Goal: Communication & Community: Participate in discussion

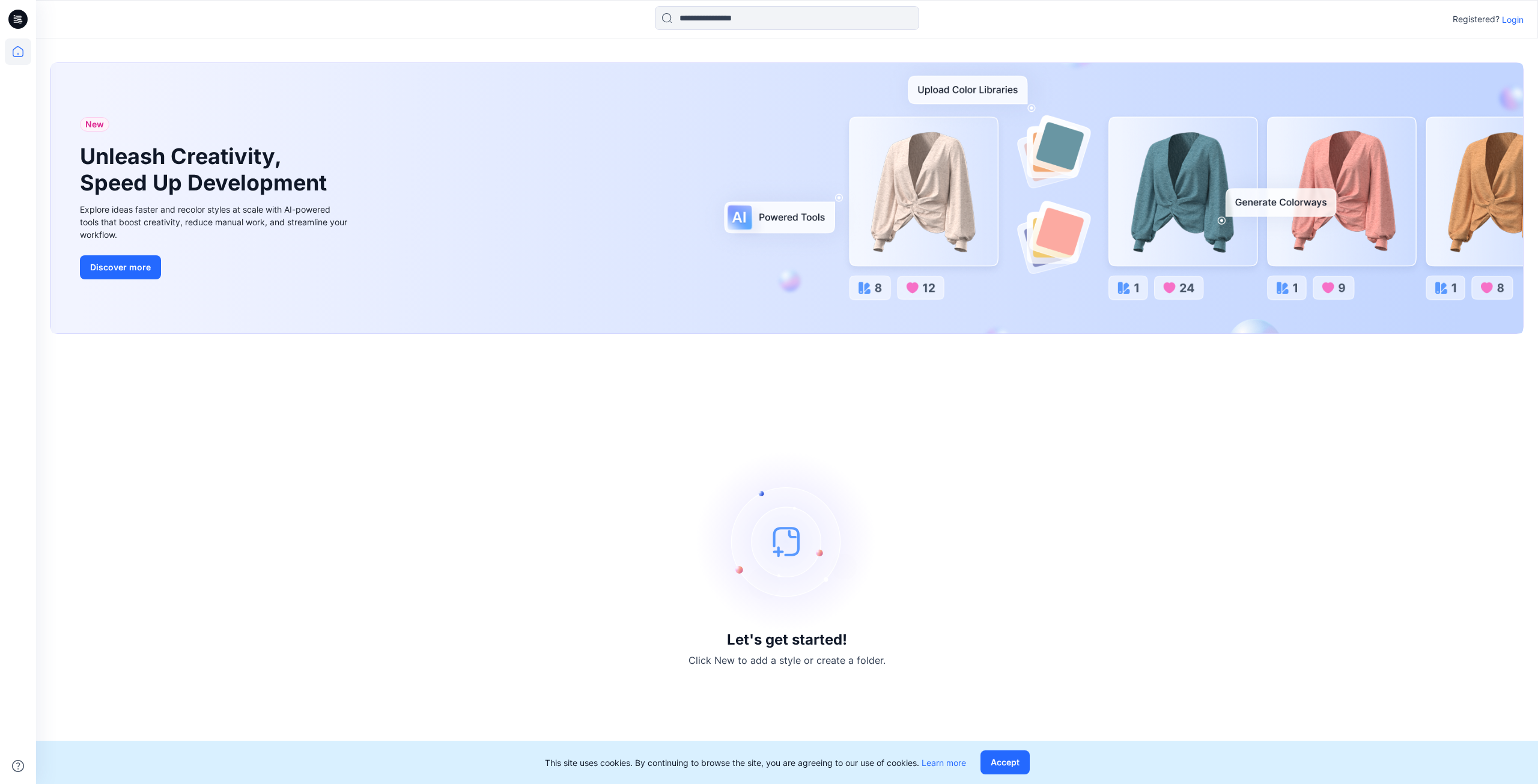
click at [1518, 20] on p "Login" at bounding box center [1513, 19] width 22 height 12
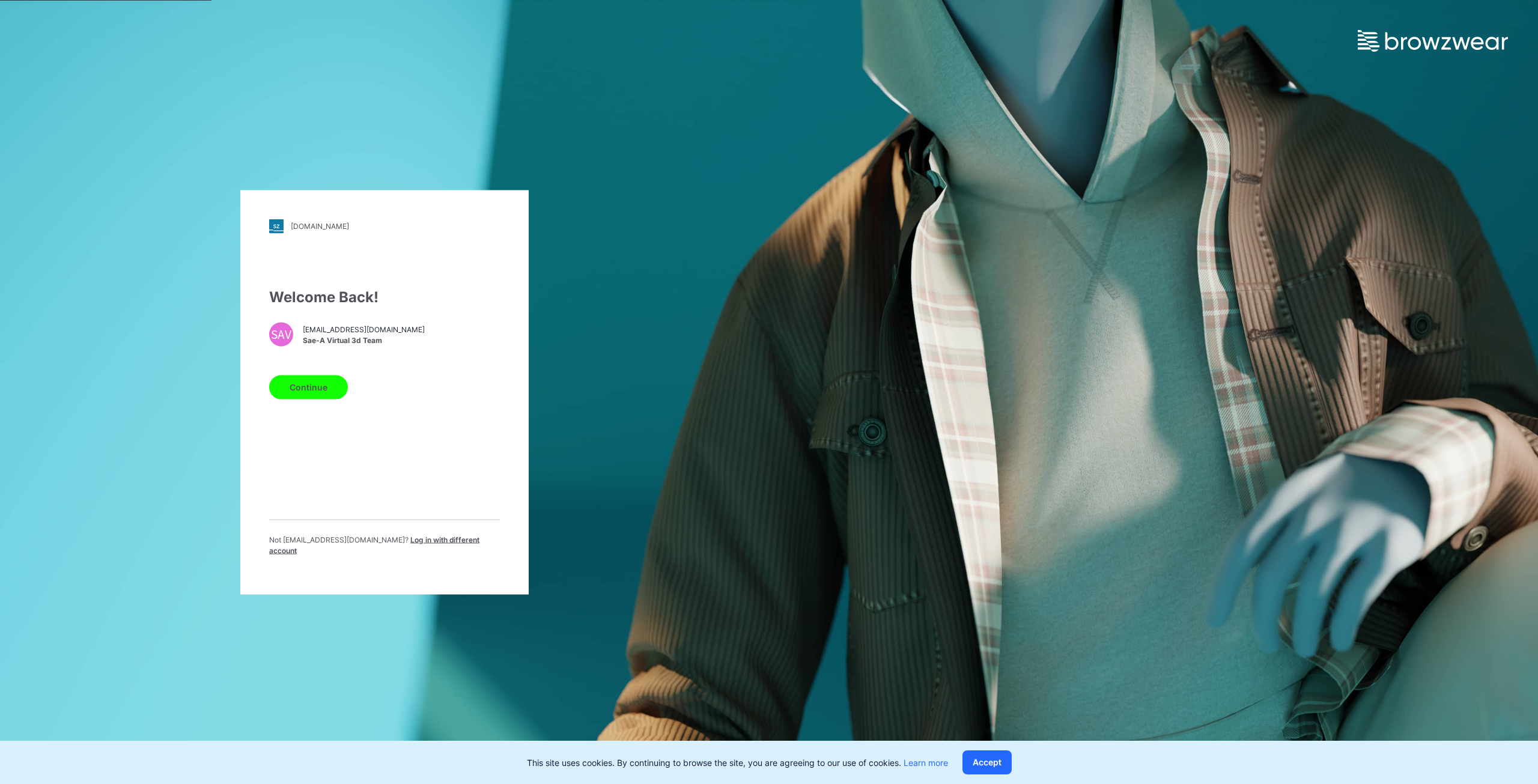
click at [342, 386] on button "Continue" at bounding box center [308, 387] width 78 height 24
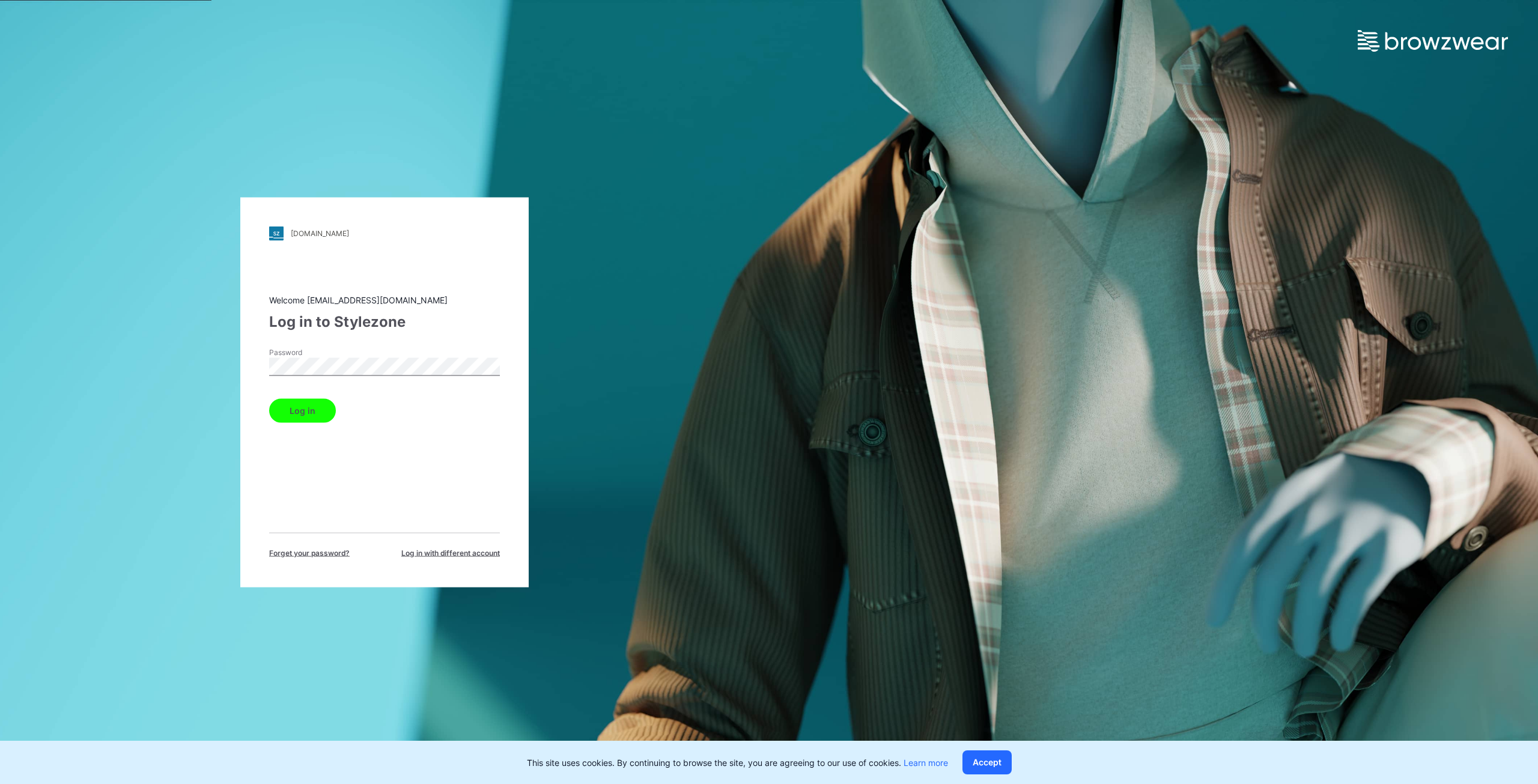
click at [269, 398] on button "Log in" at bounding box center [302, 410] width 67 height 24
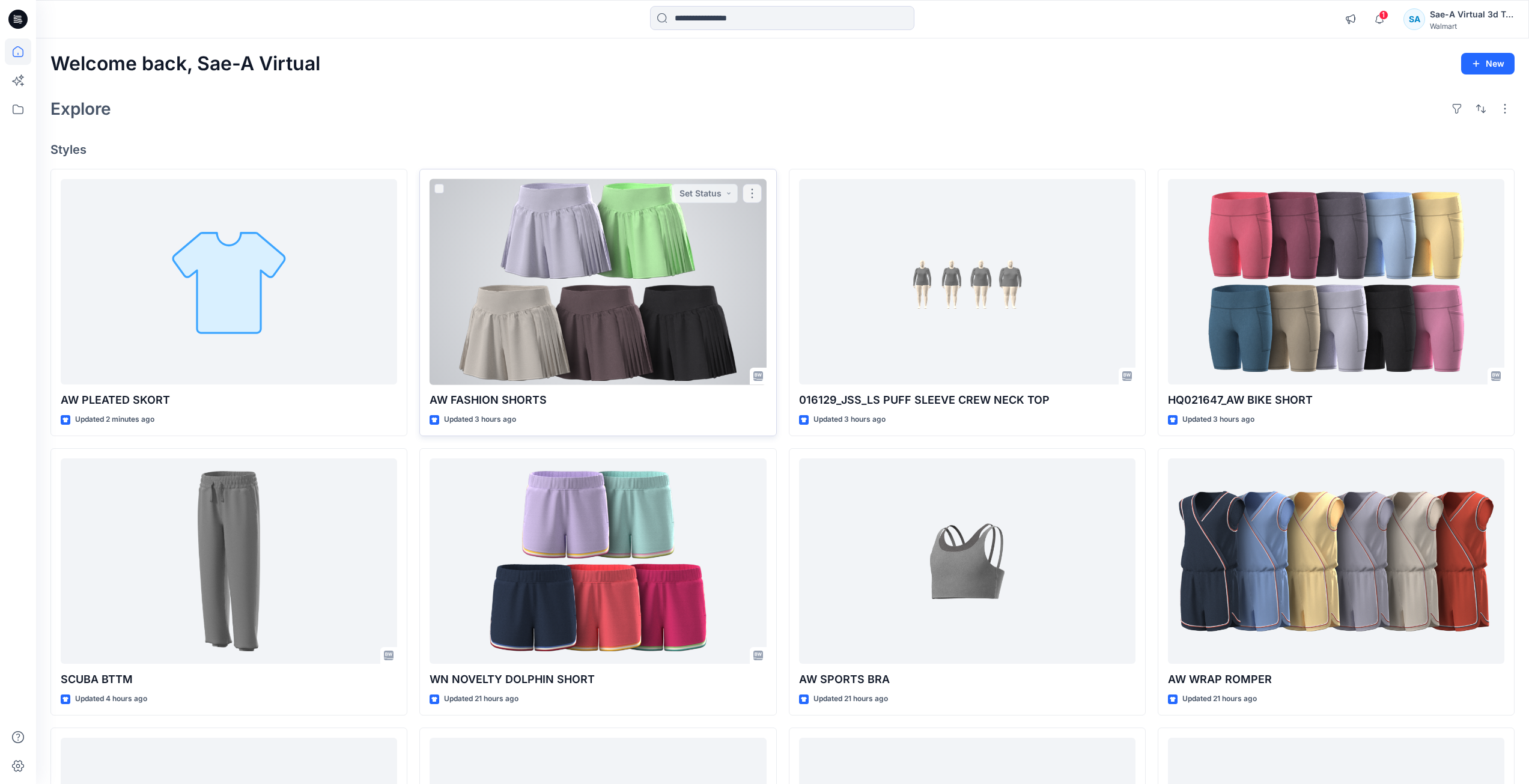
click at [685, 319] on div at bounding box center [598, 282] width 336 height 206
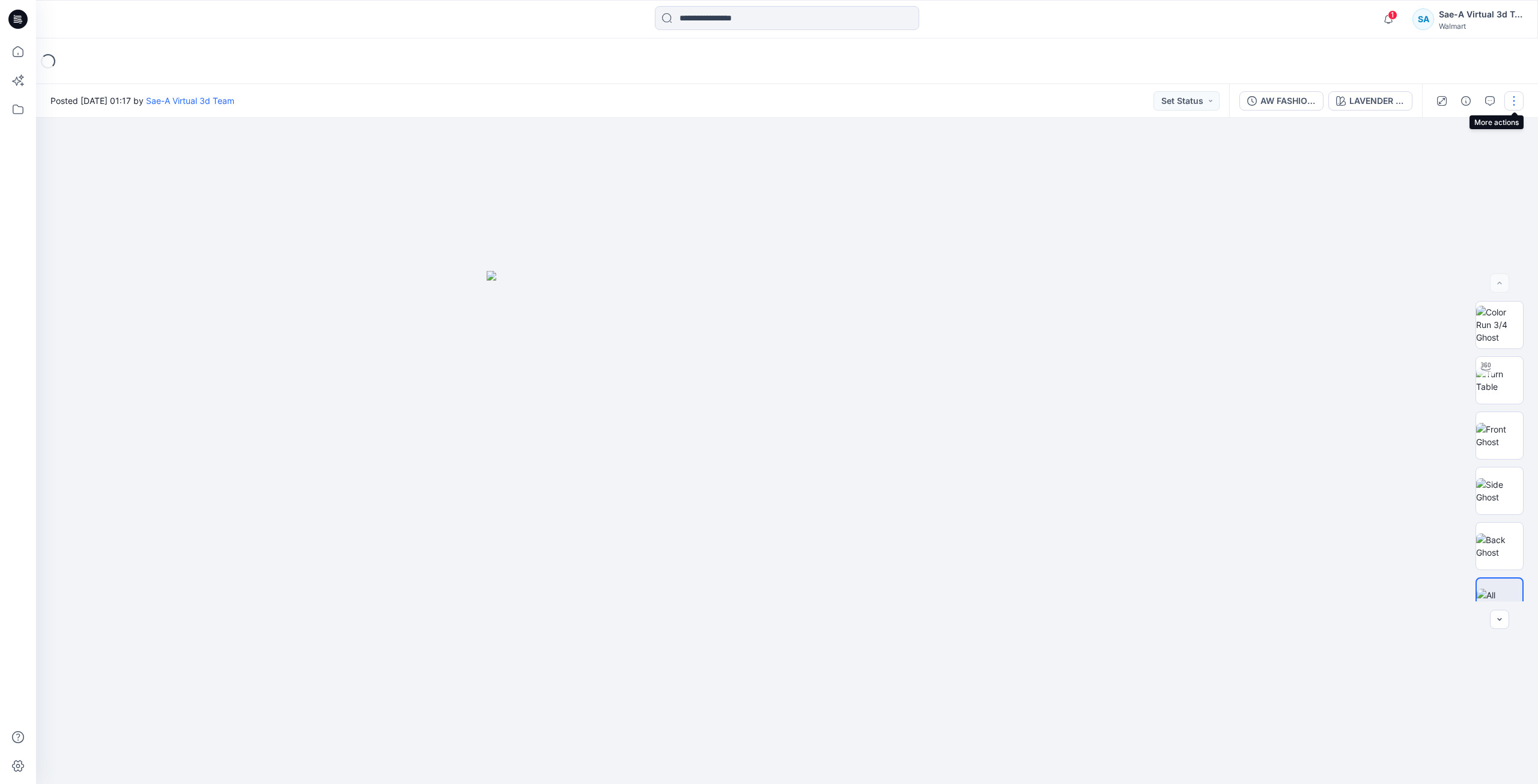
click at [1517, 99] on button "button" at bounding box center [1514, 101] width 19 height 19
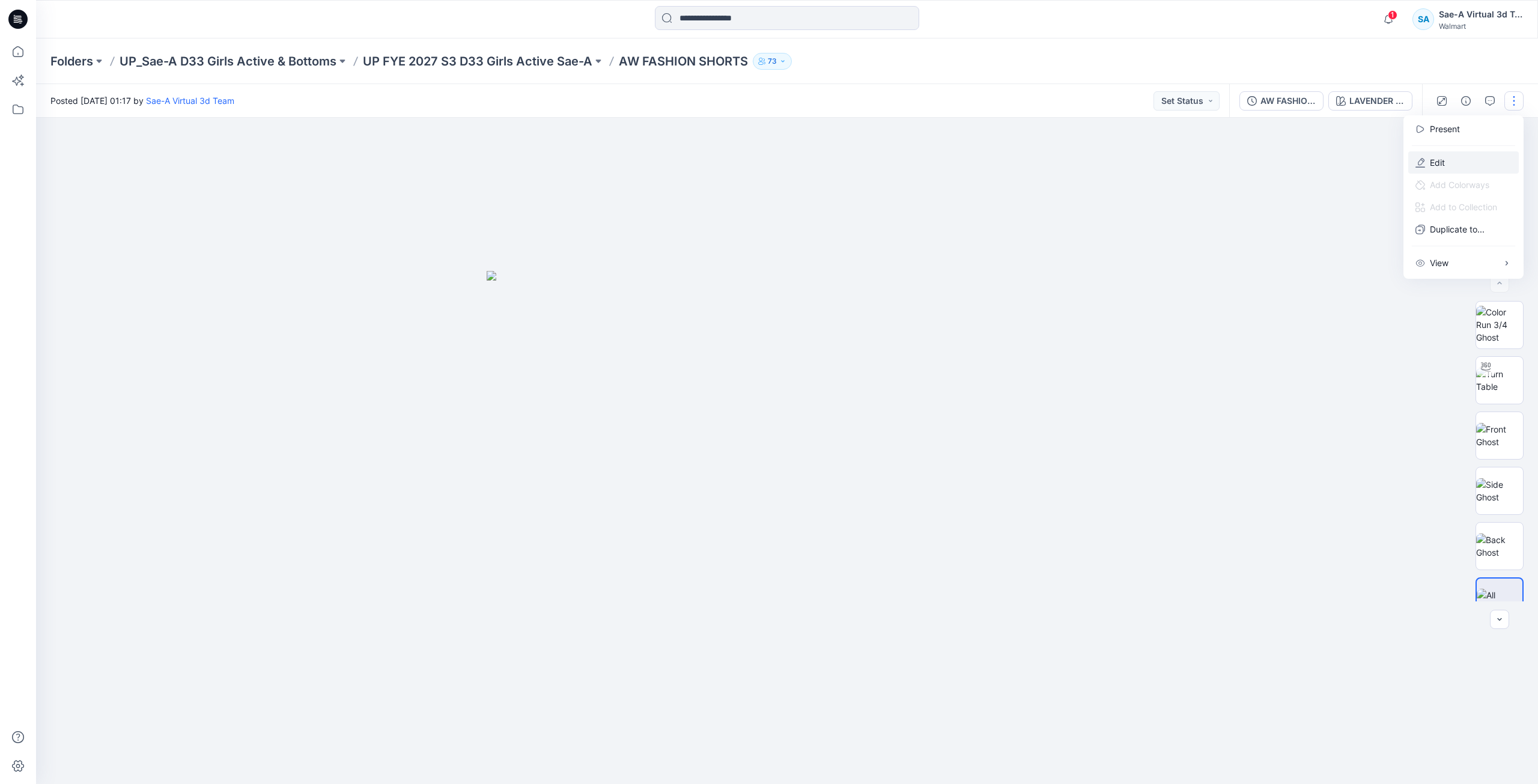
click at [1440, 169] on button "Edit" at bounding box center [1463, 163] width 111 height 23
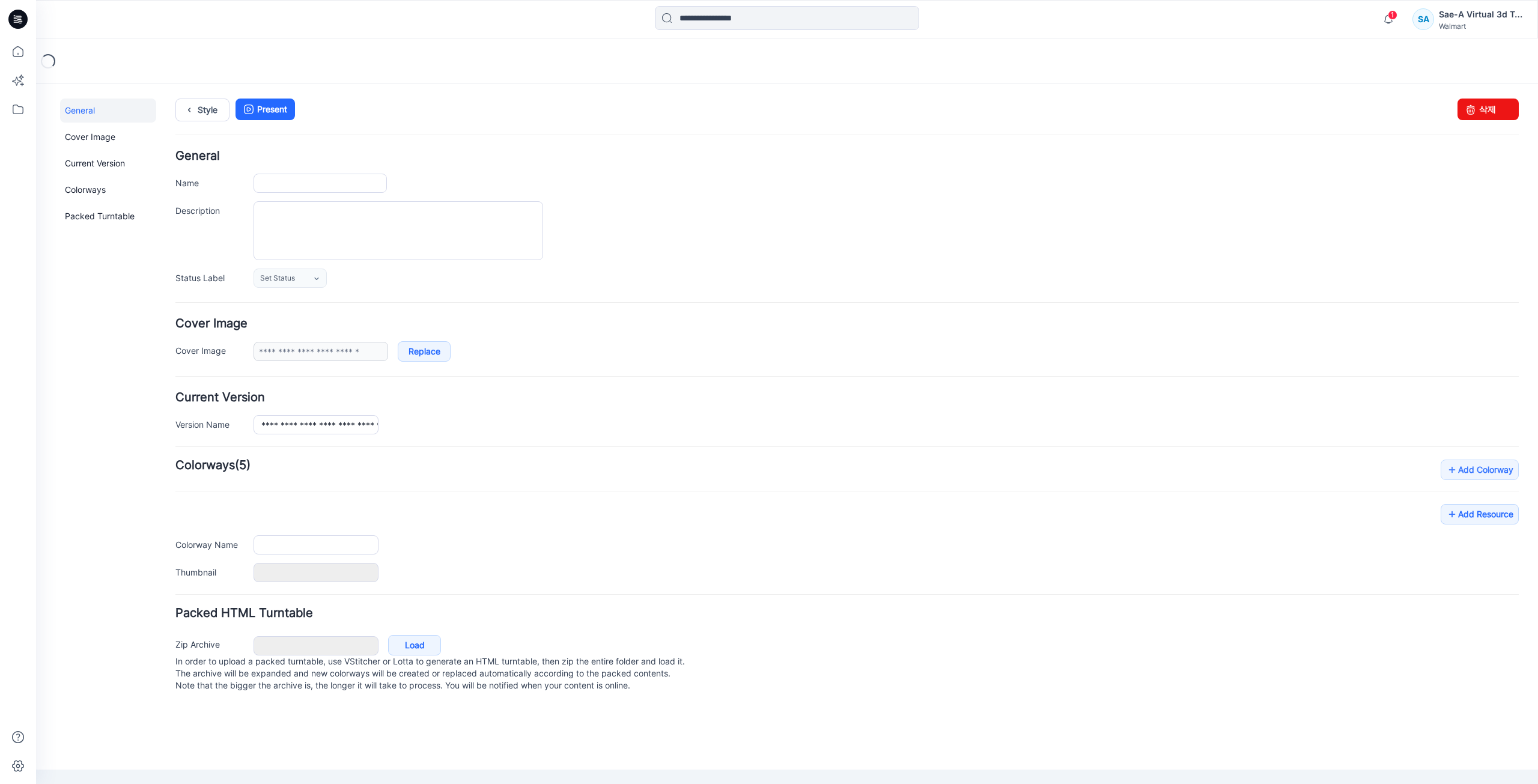
type input "**********"
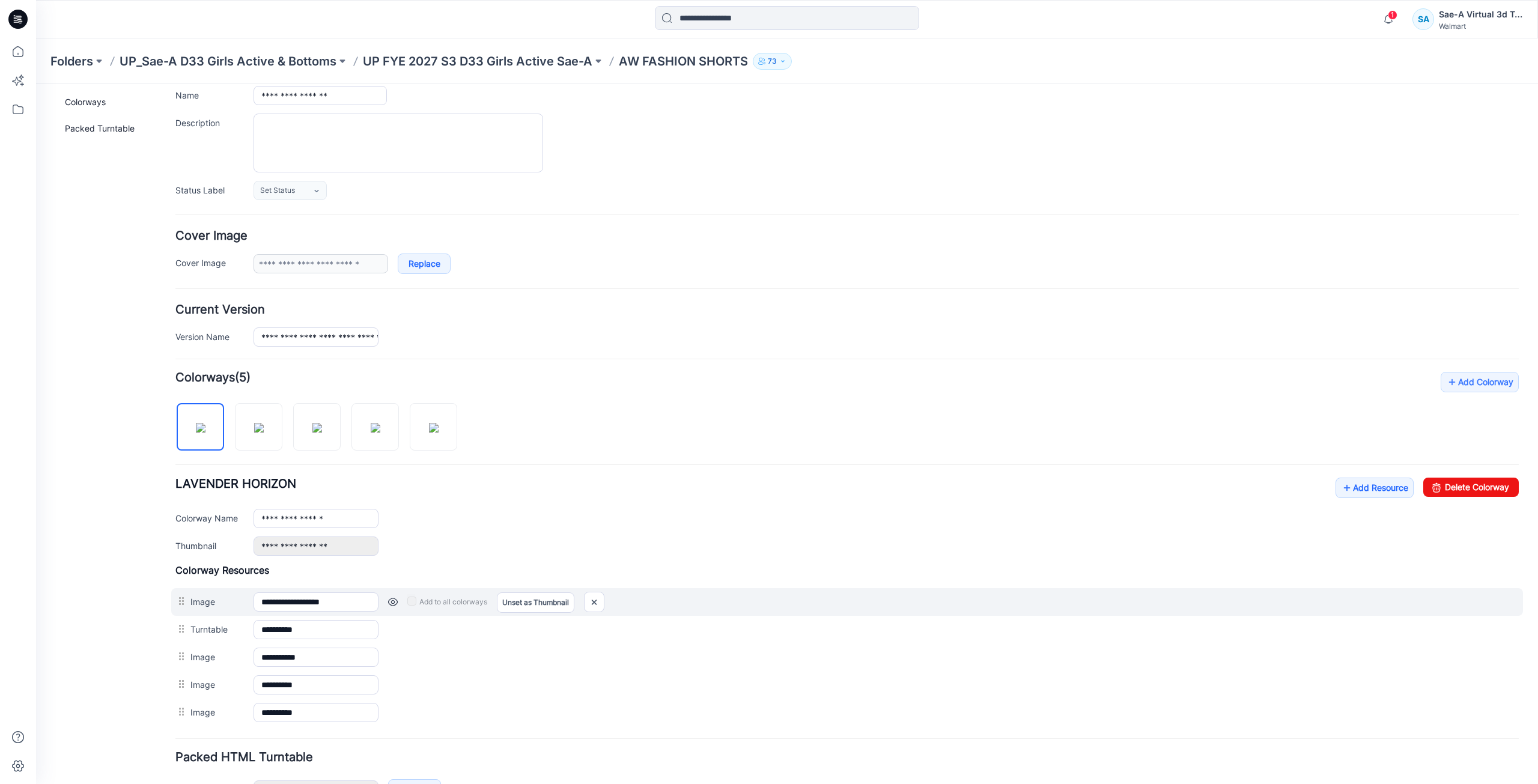
scroll to position [167, 0]
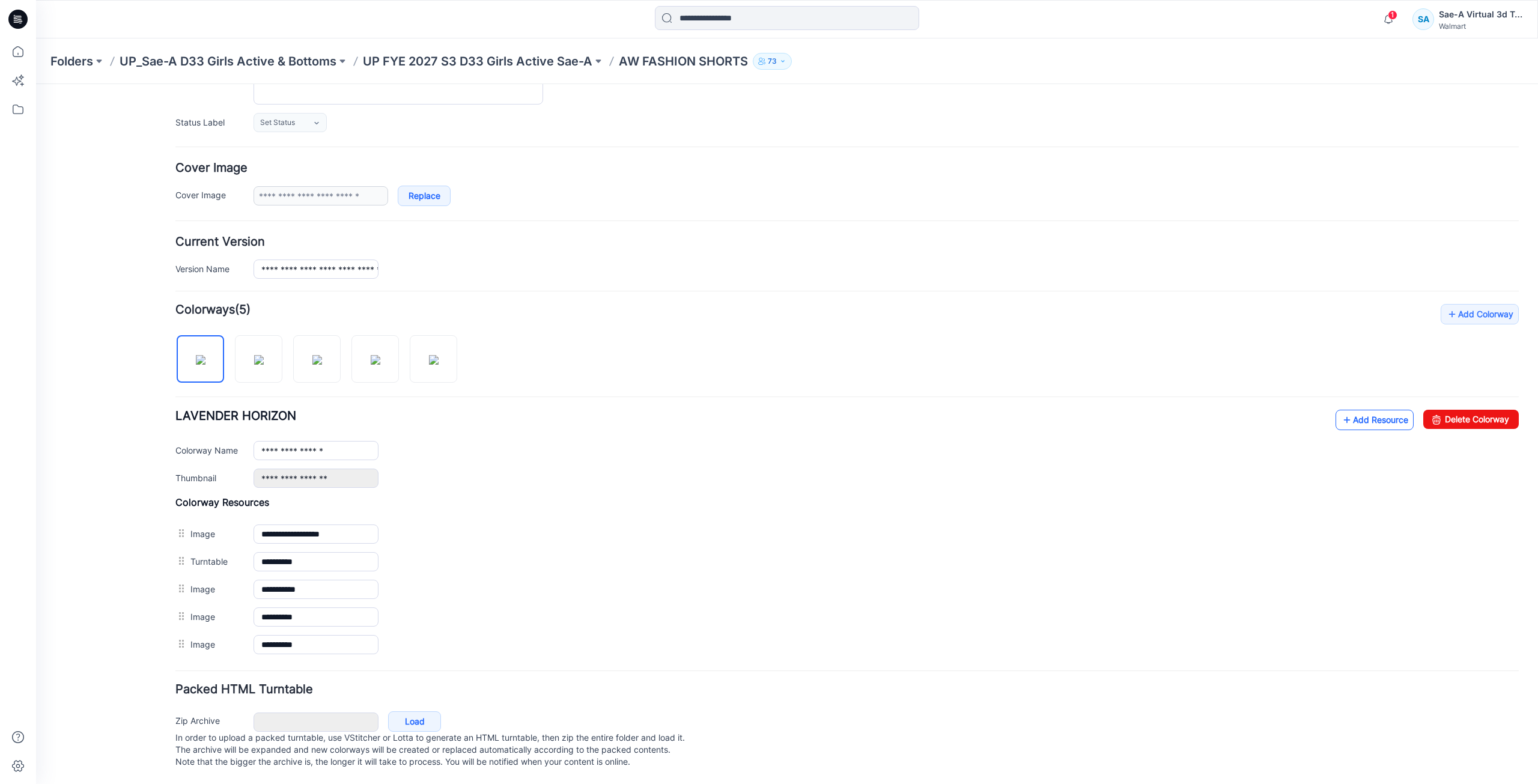
click at [1349, 409] on link "Add Resource" at bounding box center [1375, 419] width 78 height 20
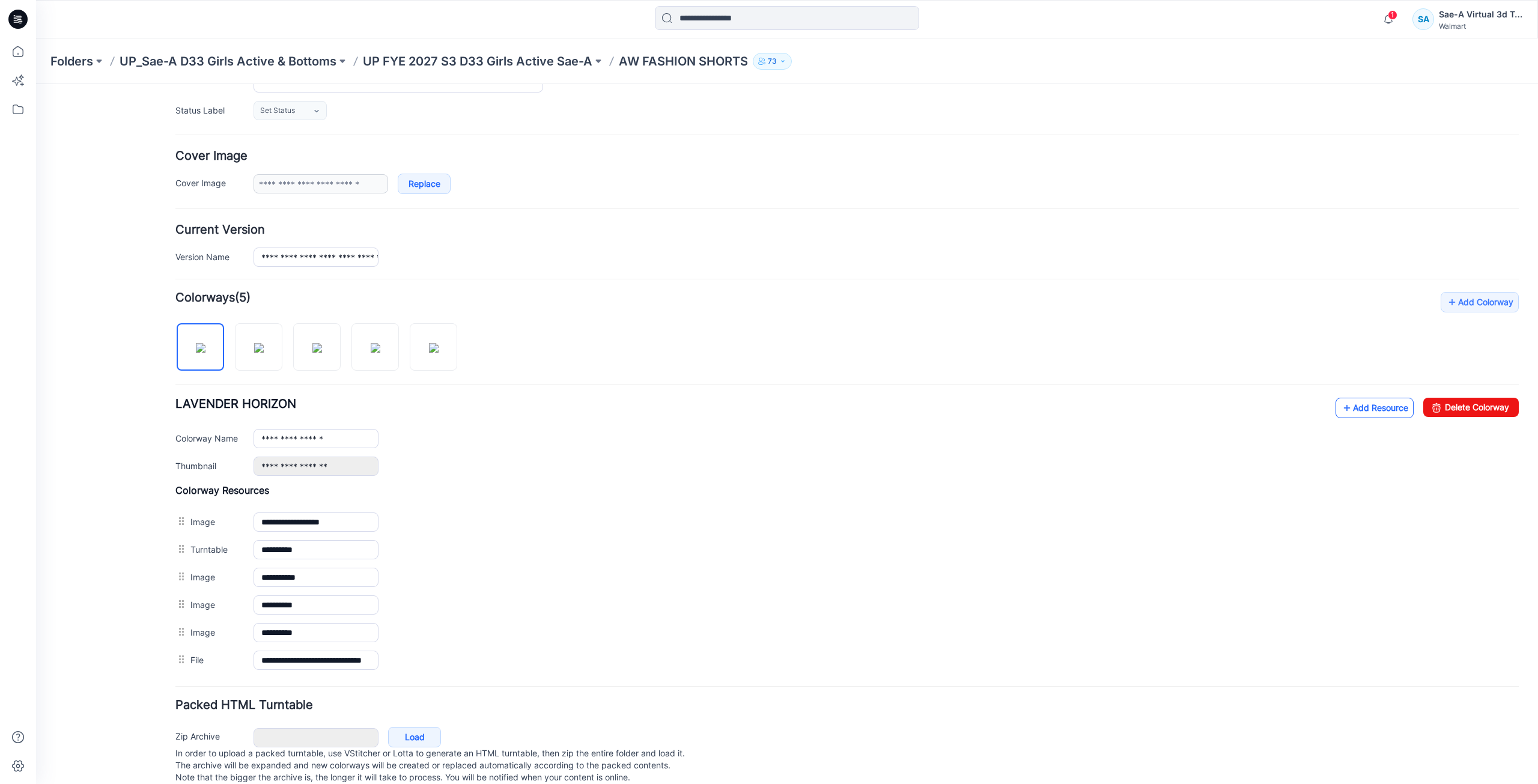
click at [1367, 411] on link "Add Resource" at bounding box center [1375, 408] width 78 height 20
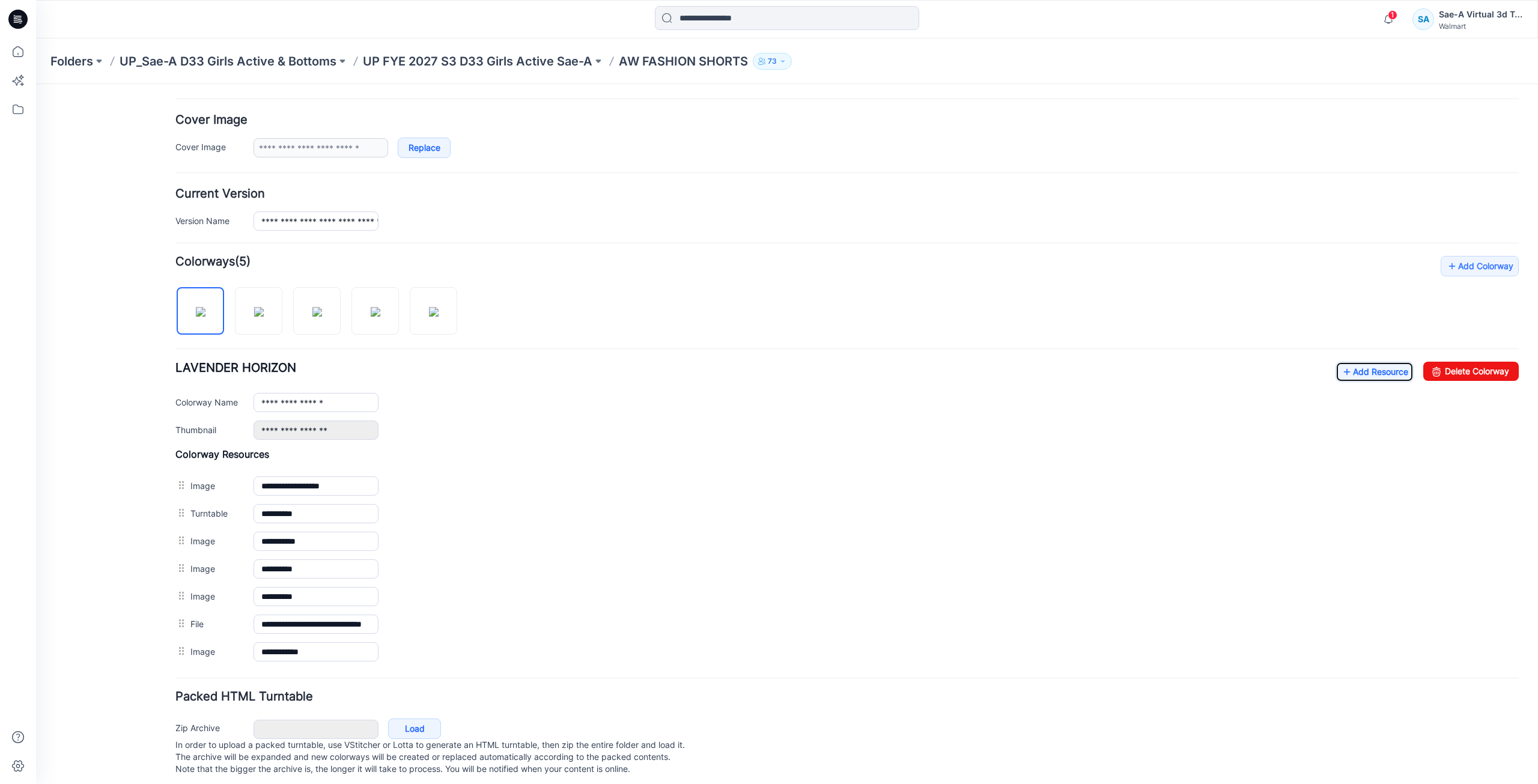
scroll to position [223, 0]
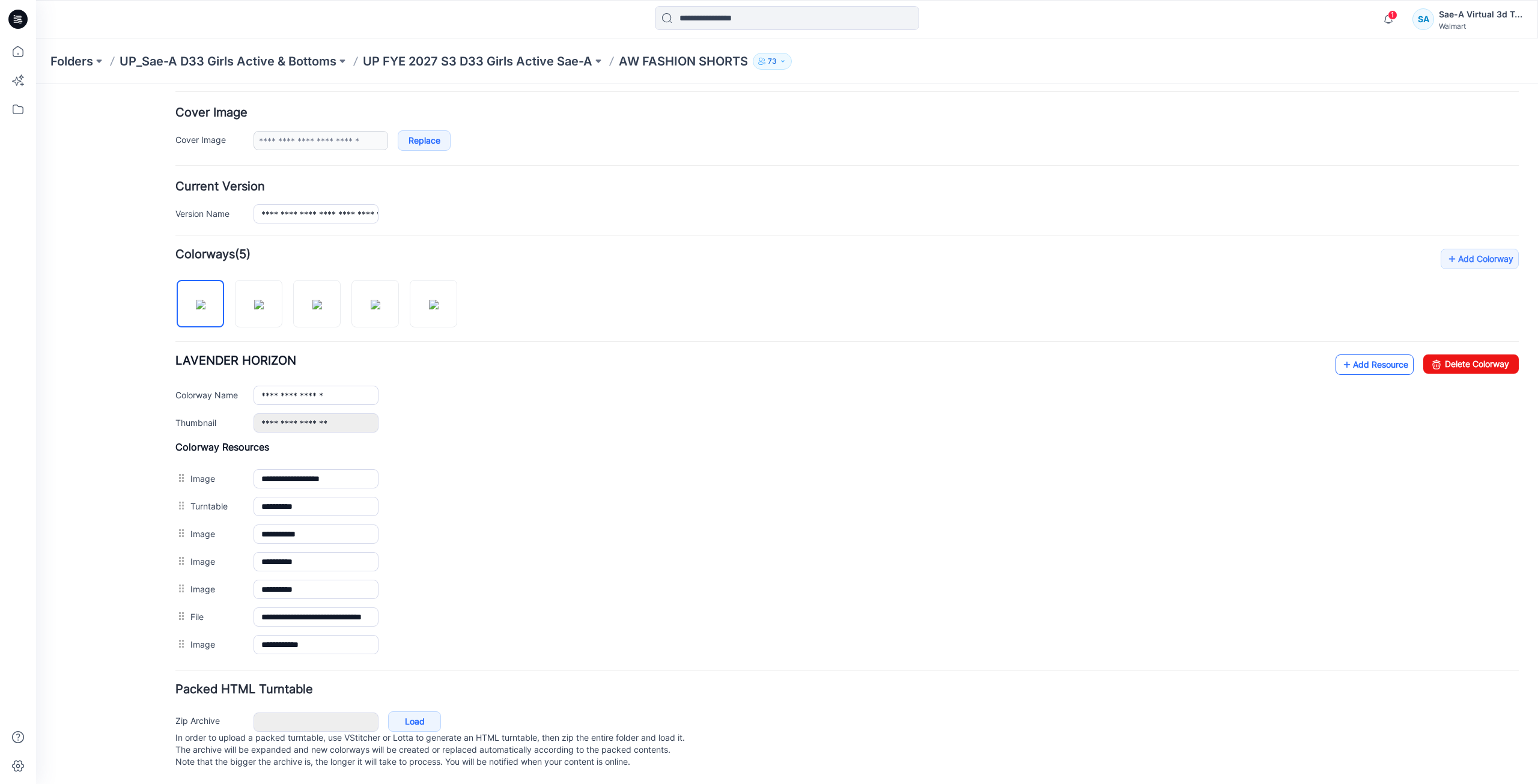
click at [1377, 355] on link "Add Resource" at bounding box center [1375, 364] width 78 height 20
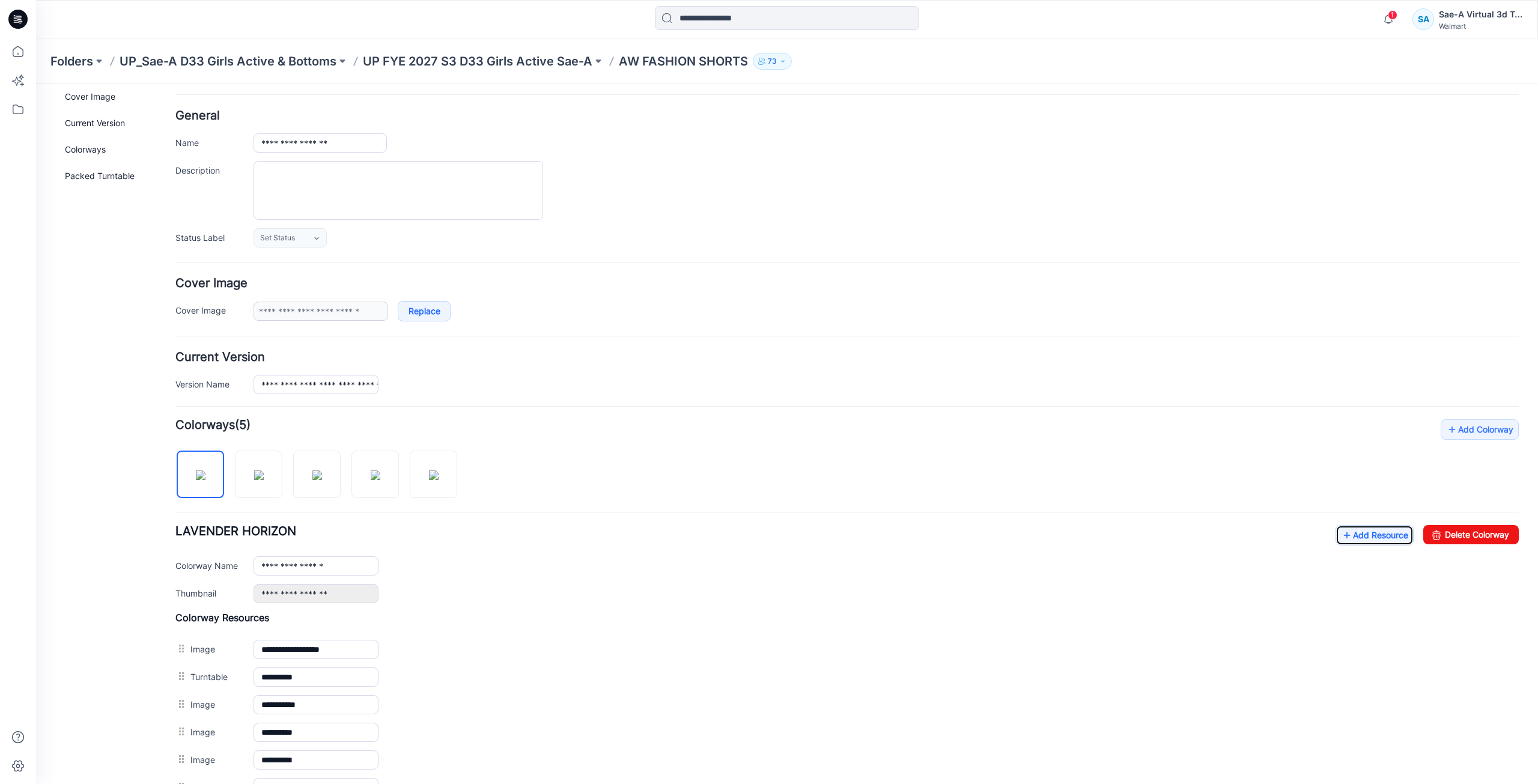
scroll to position [0, 0]
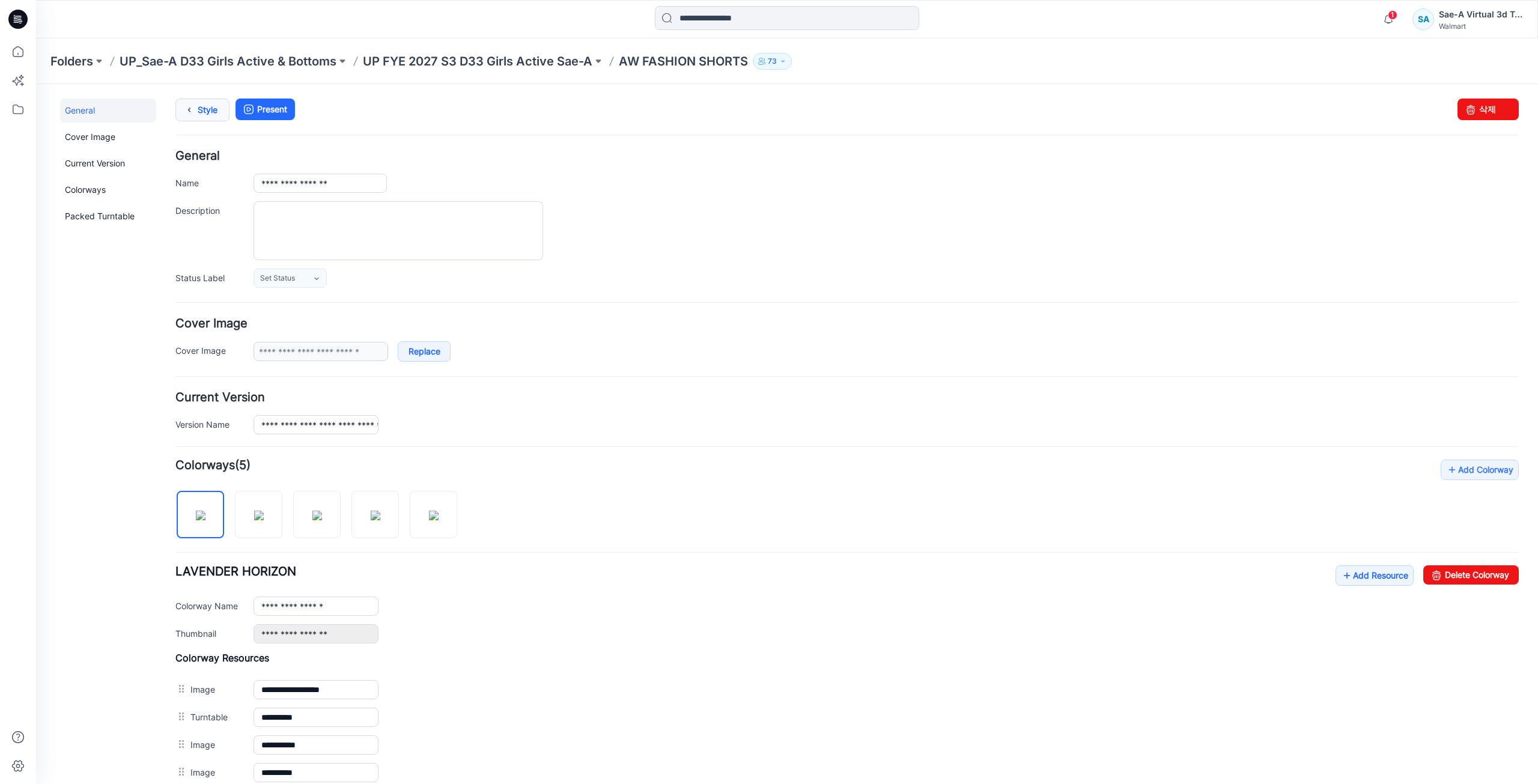
click at [195, 105] on icon at bounding box center [189, 110] width 17 height 22
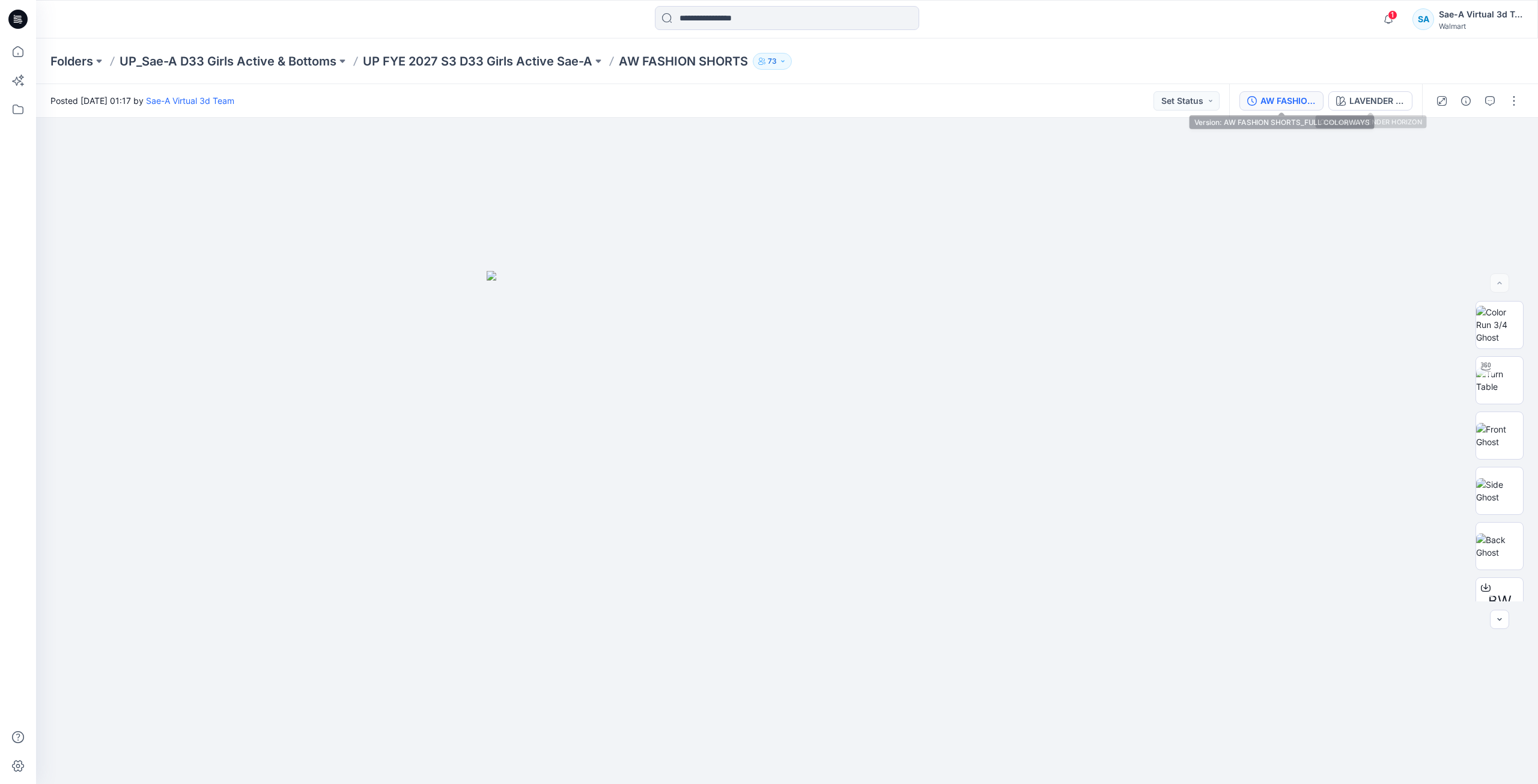
click at [1291, 101] on div "AW FASHION SHORTS_FULL COLORWAYS" at bounding box center [1288, 100] width 55 height 13
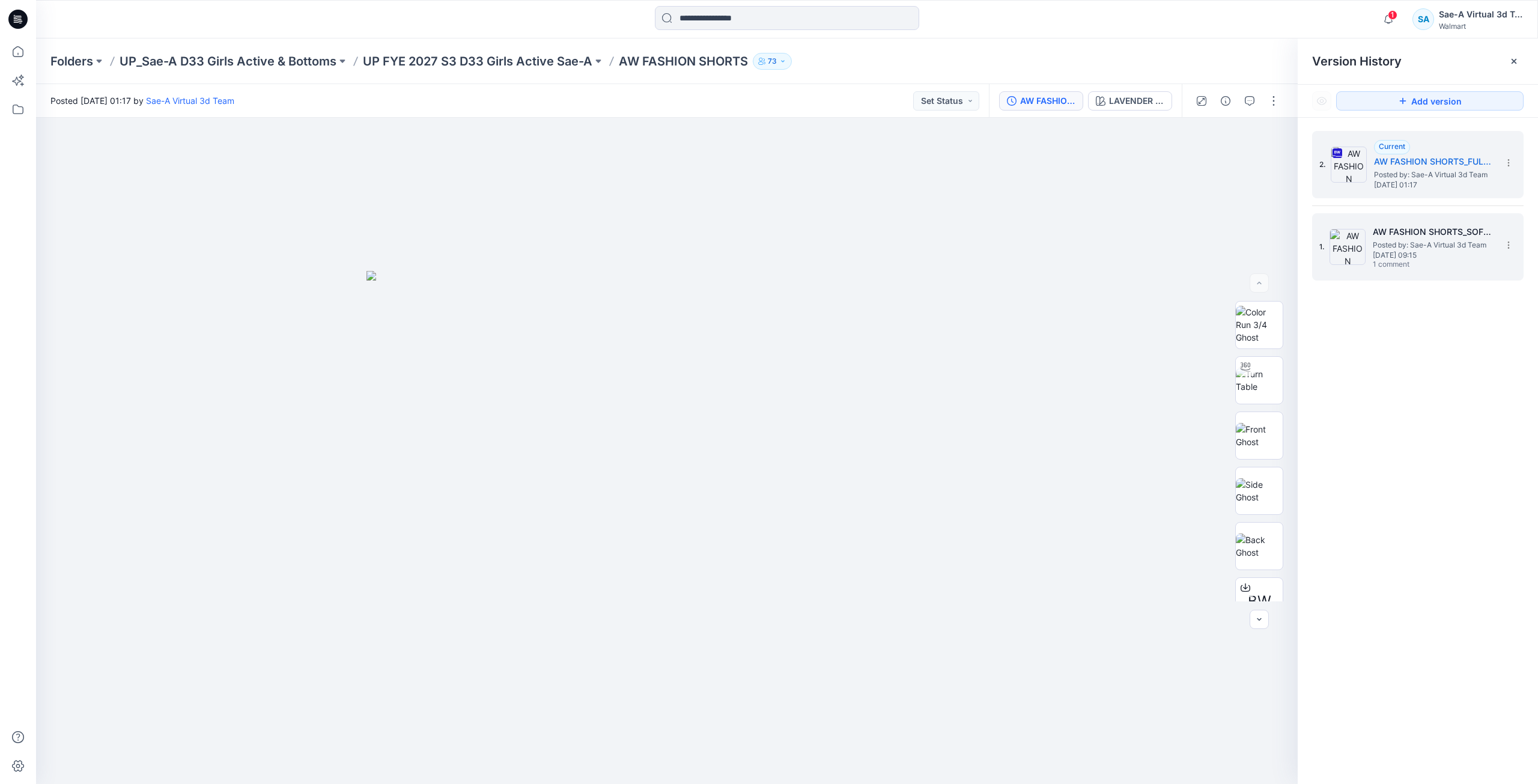
click at [1391, 240] on span "Posted by: Sae-A Virtual 3d Team" at bounding box center [1433, 245] width 120 height 12
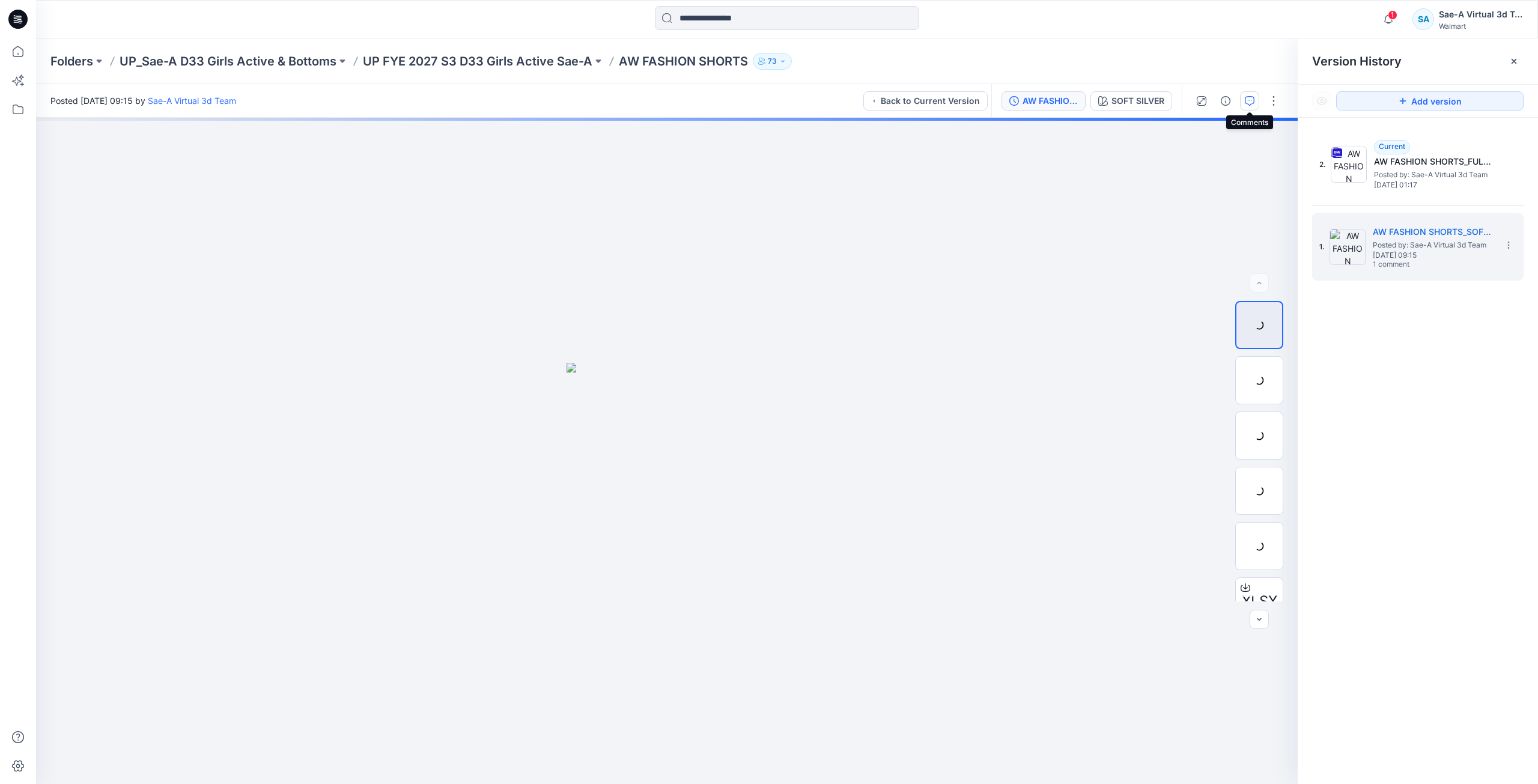
click at [1247, 107] on button "button" at bounding box center [1250, 101] width 19 height 19
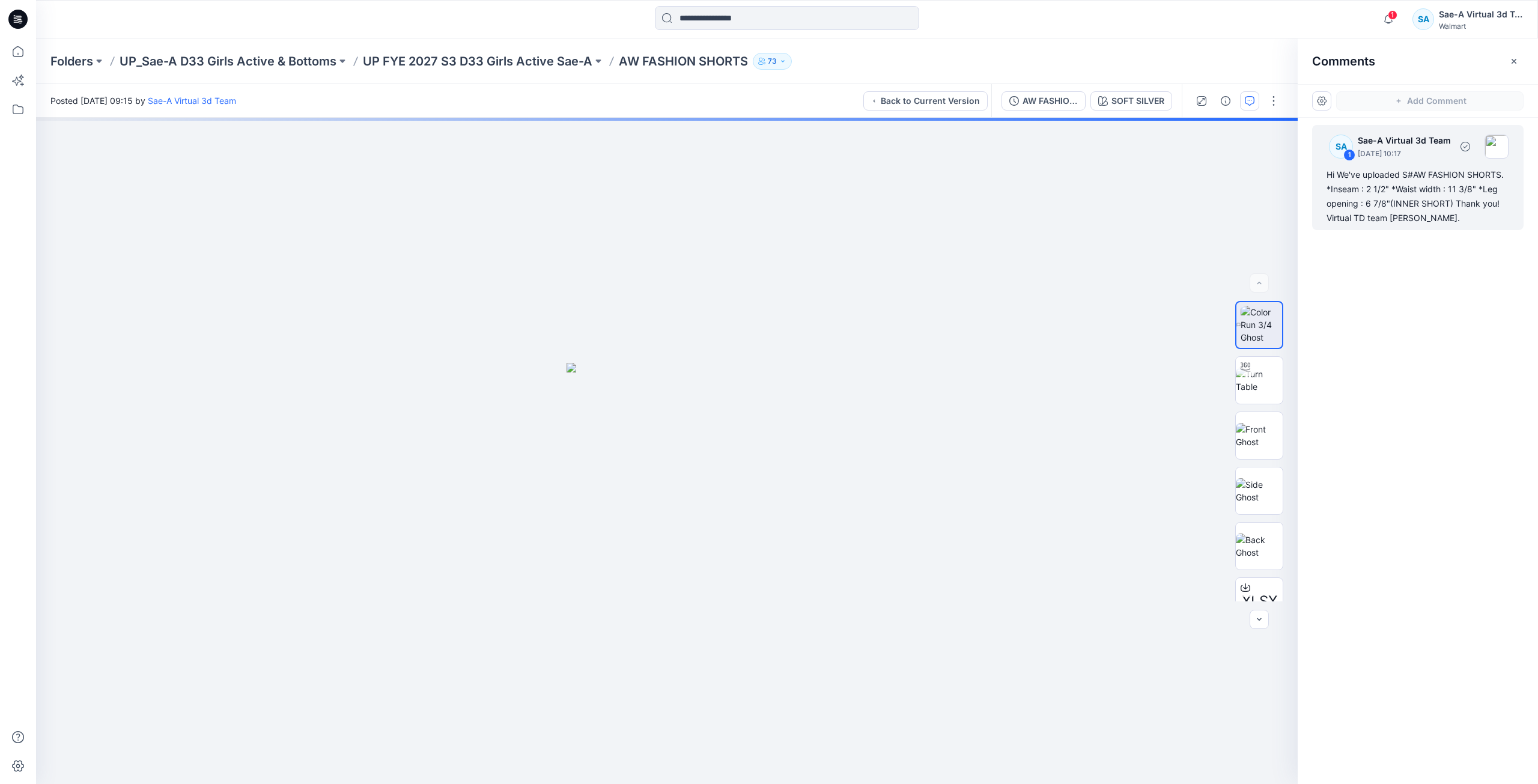
click at [1396, 193] on div "Hi We've uploaded S#AW FASHION SHORTS. *Inseam : 2 1/2" *Waist width : 11 3/8" …" at bounding box center [1419, 196] width 183 height 57
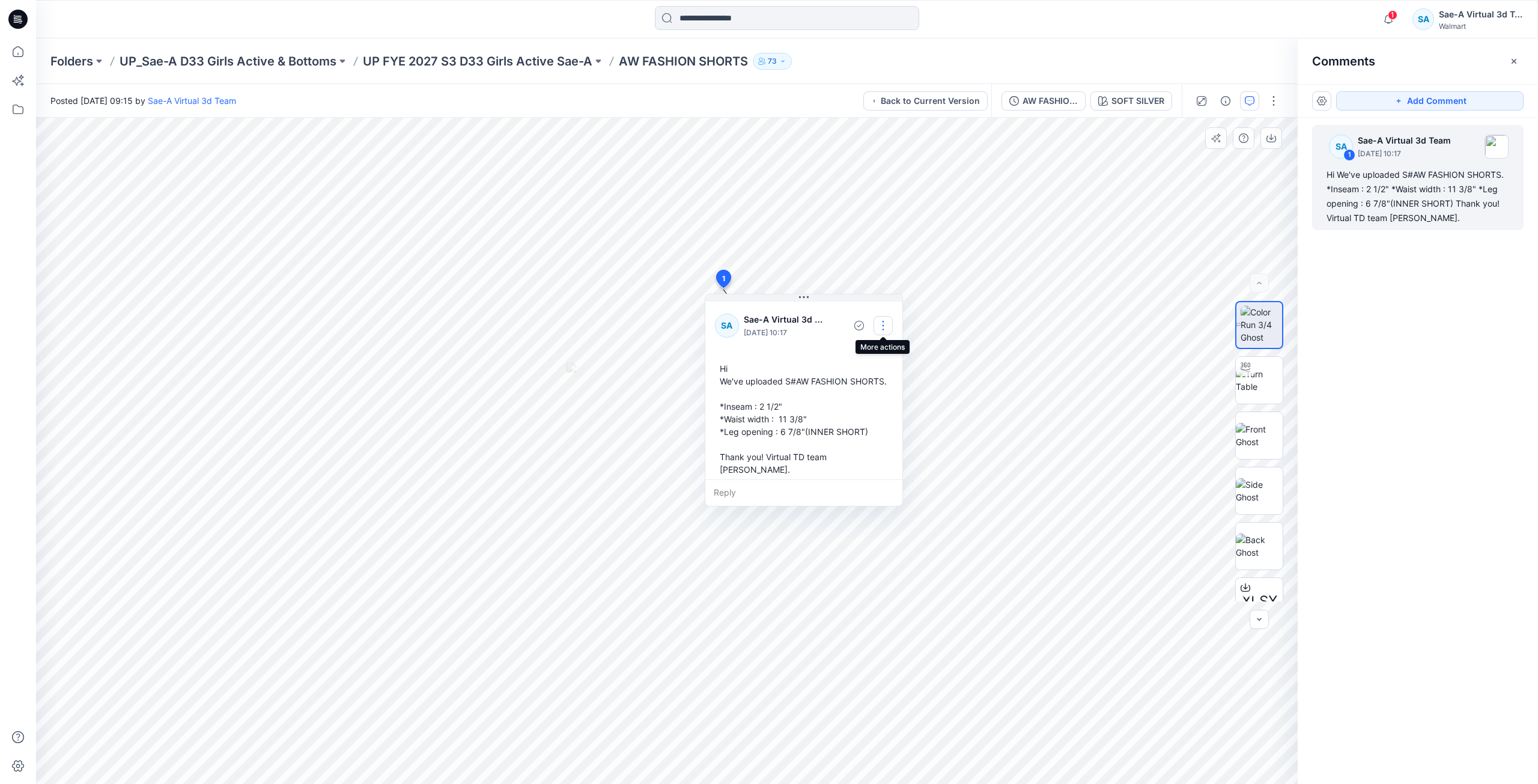
click at [884, 322] on button "button" at bounding box center [884, 326] width 19 height 19
click at [866, 361] on button "Edit comment" at bounding box center [883, 354] width 91 height 23
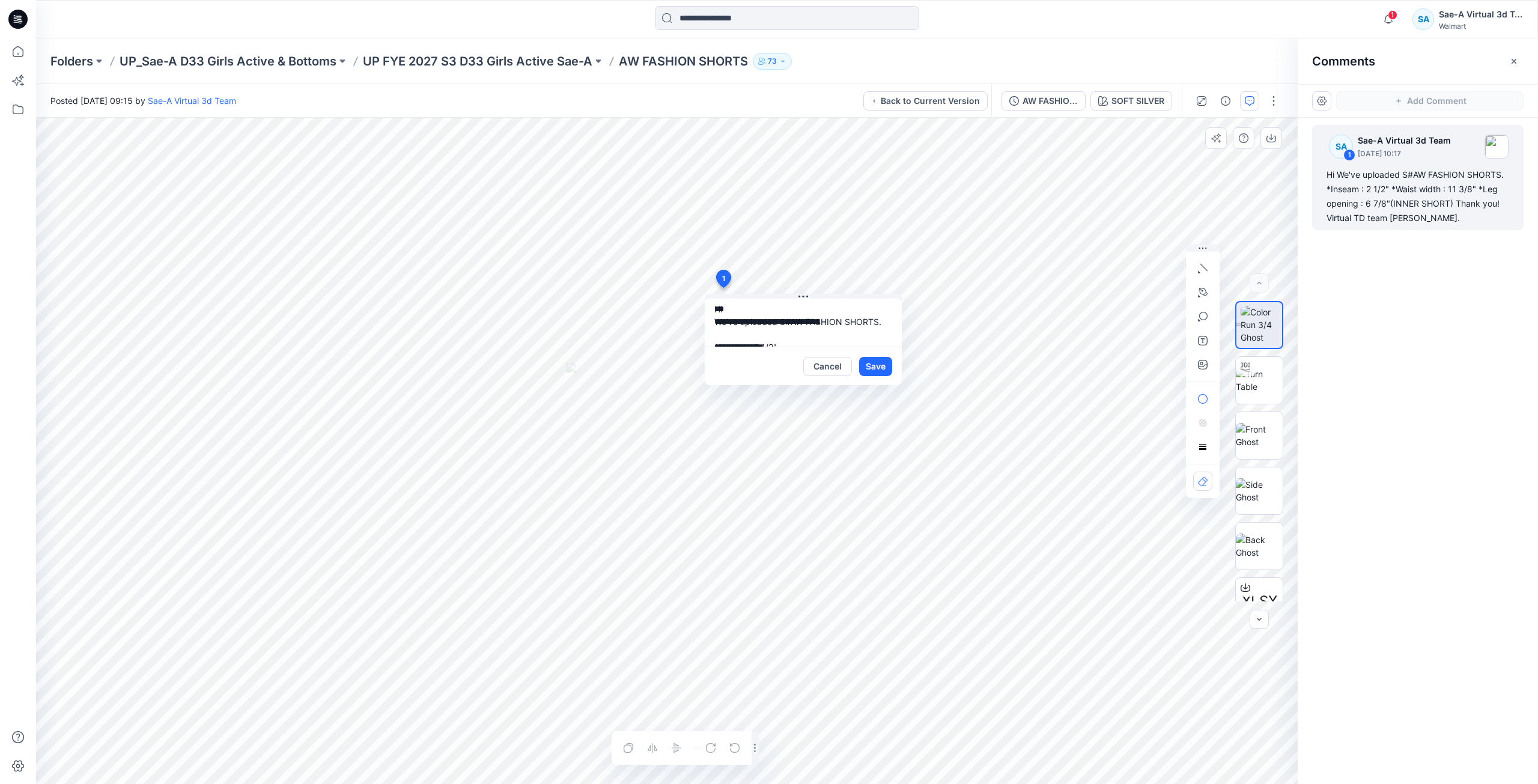
scroll to position [60, 0]
click at [801, 301] on textarea "**********" at bounding box center [803, 322] width 197 height 48
type textarea "**********"
click at [873, 365] on button "Save" at bounding box center [876, 367] width 33 height 19
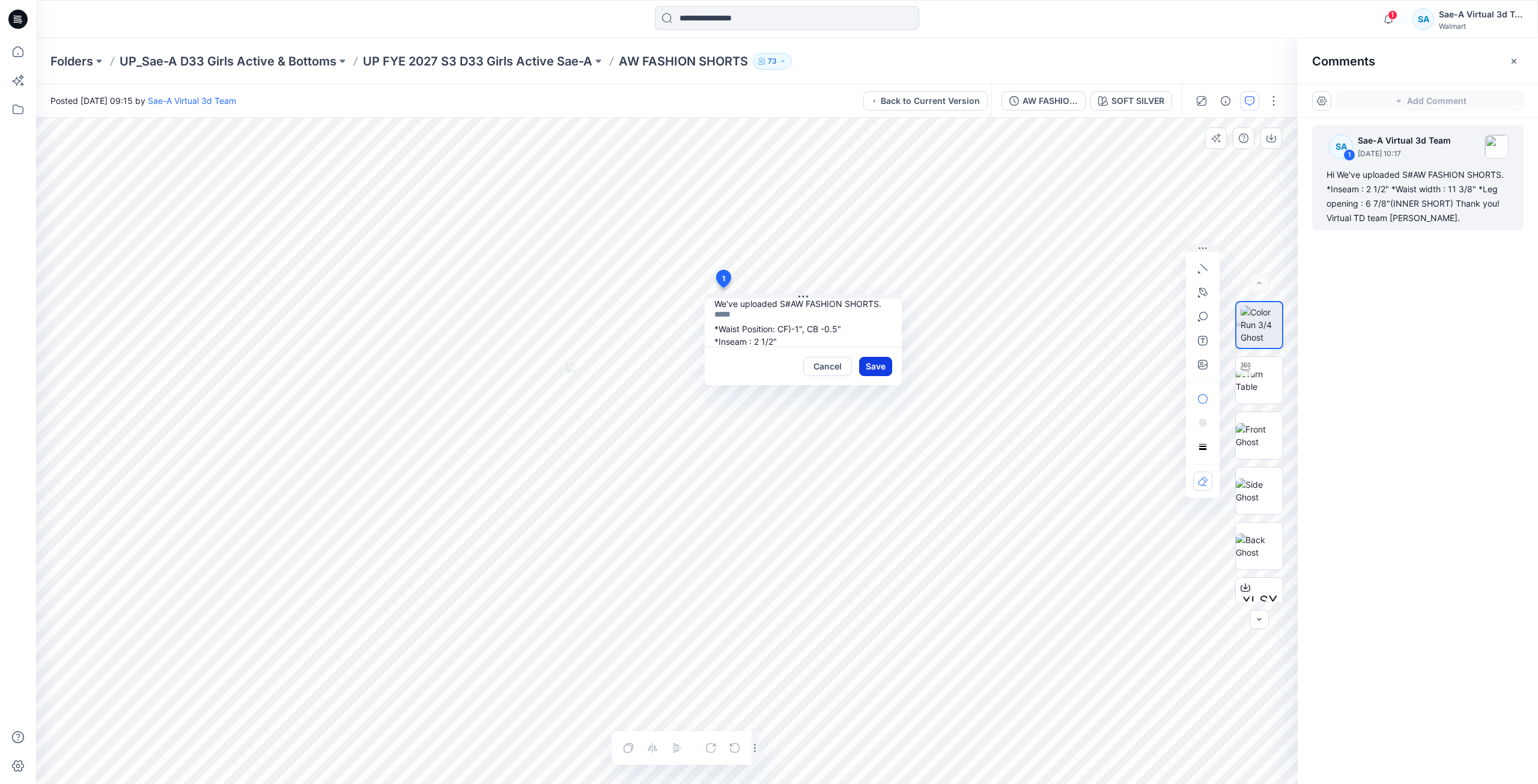
scroll to position [0, 0]
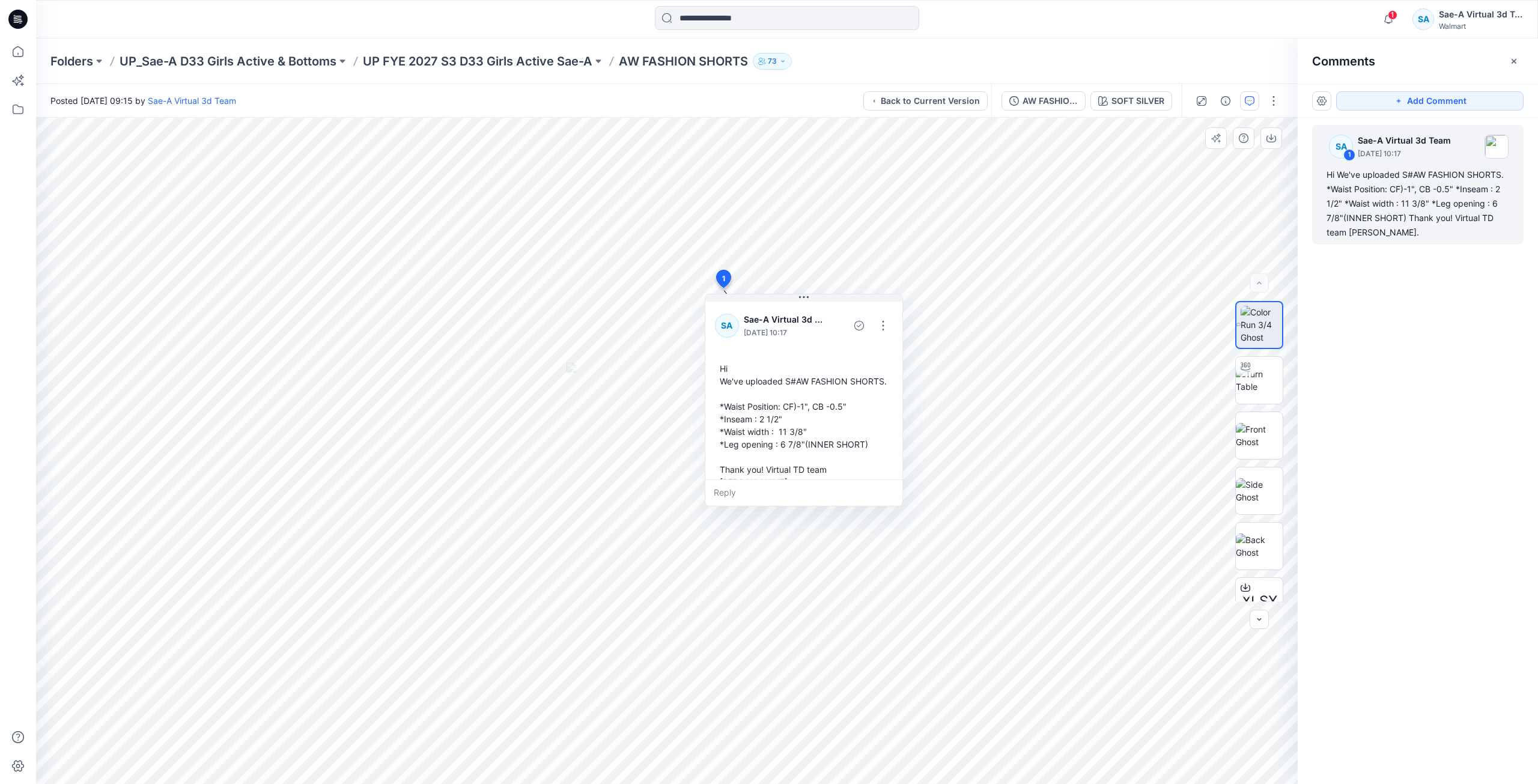
click at [814, 55] on div "Folders UP_Sae-A D33 Girls Active & Bottoms UP FYE 2027 S3 D33 Girls Active Sae…" at bounding box center [740, 61] width 1379 height 17
click at [1064, 106] on div "AW FASHION SHORTS_SOFT SILVER" at bounding box center [1050, 100] width 55 height 13
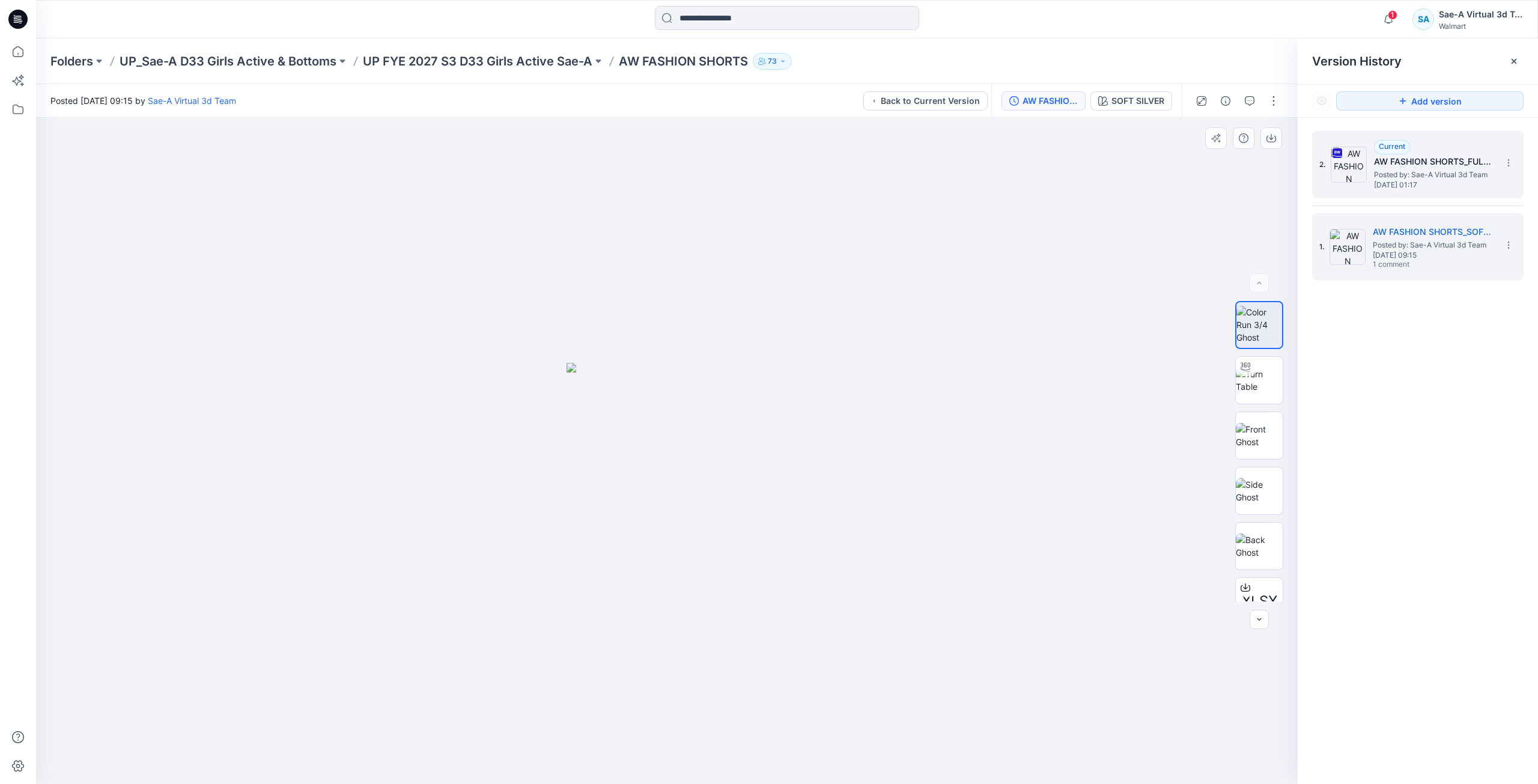
click at [1467, 189] on span "[DATE] 01:17" at bounding box center [1434, 186] width 120 height 9
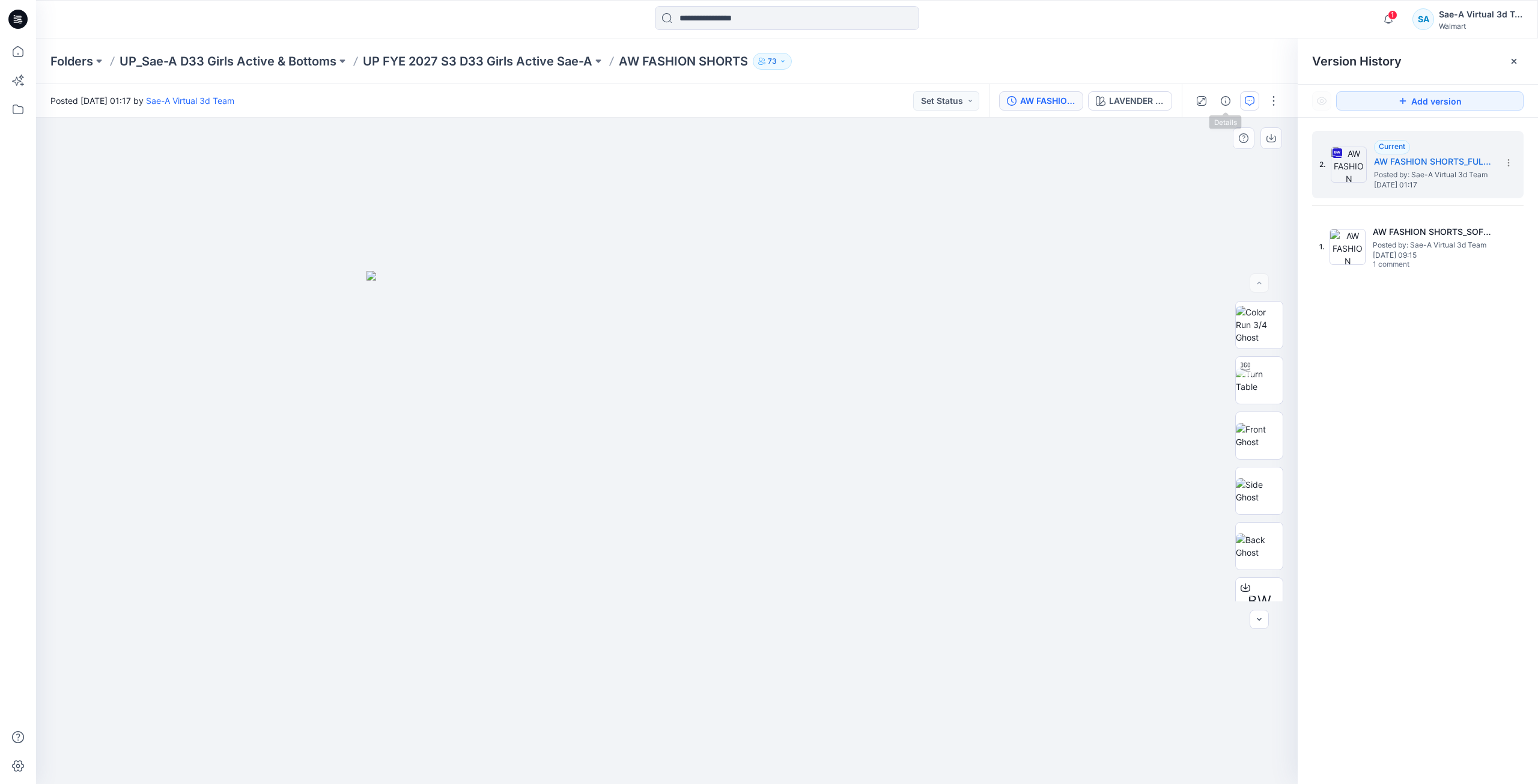
click at [1250, 102] on icon "button" at bounding box center [1250, 100] width 10 height 10
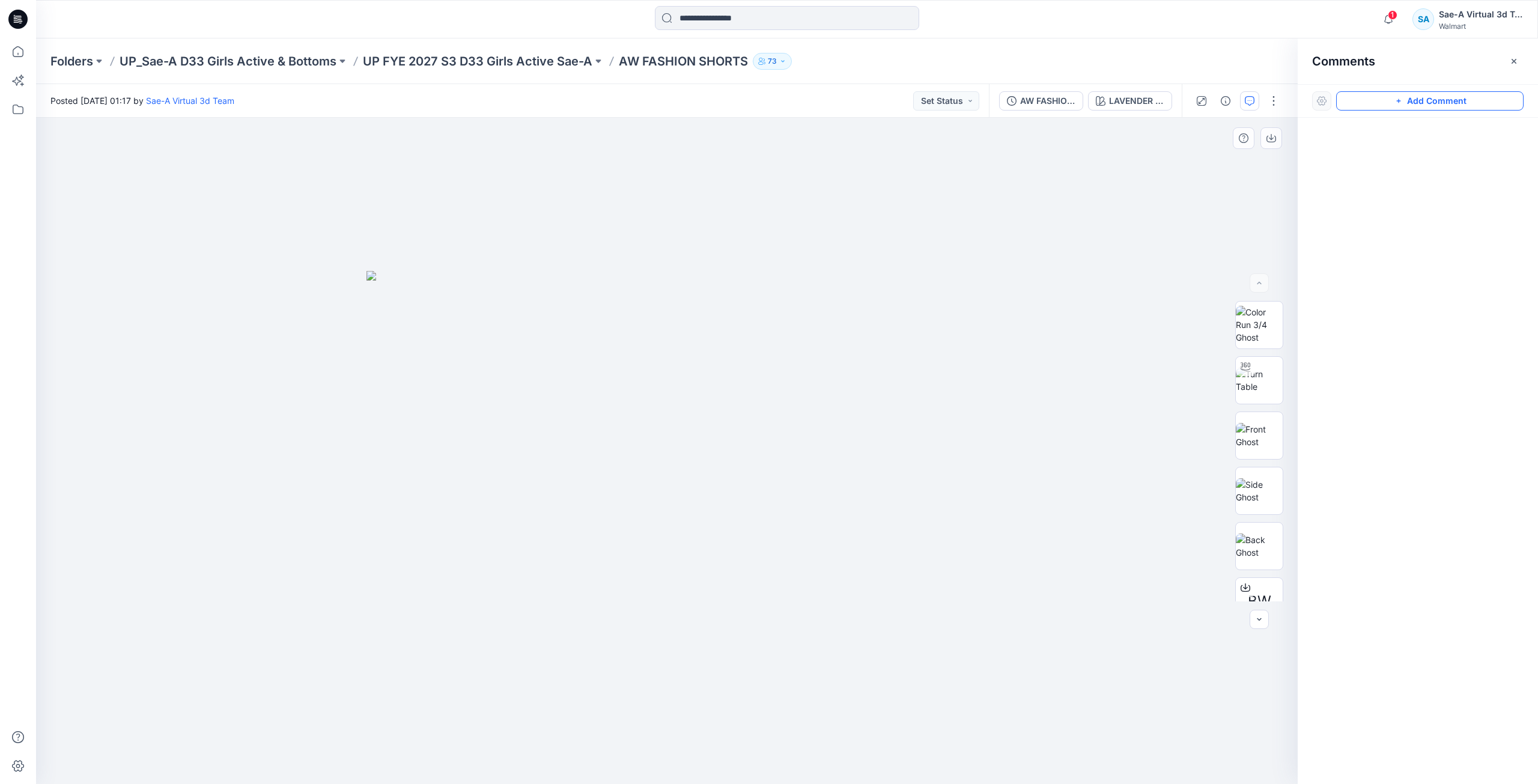
click at [1392, 103] on button "Add Comment" at bounding box center [1430, 101] width 187 height 19
click at [918, 233] on div "1" at bounding box center [667, 450] width 1262 height 666
type textarea "**********"
click at [1031, 308] on button "Cancel" at bounding box center [1024, 312] width 49 height 19
click at [965, 105] on button "Set Status" at bounding box center [946, 101] width 66 height 19
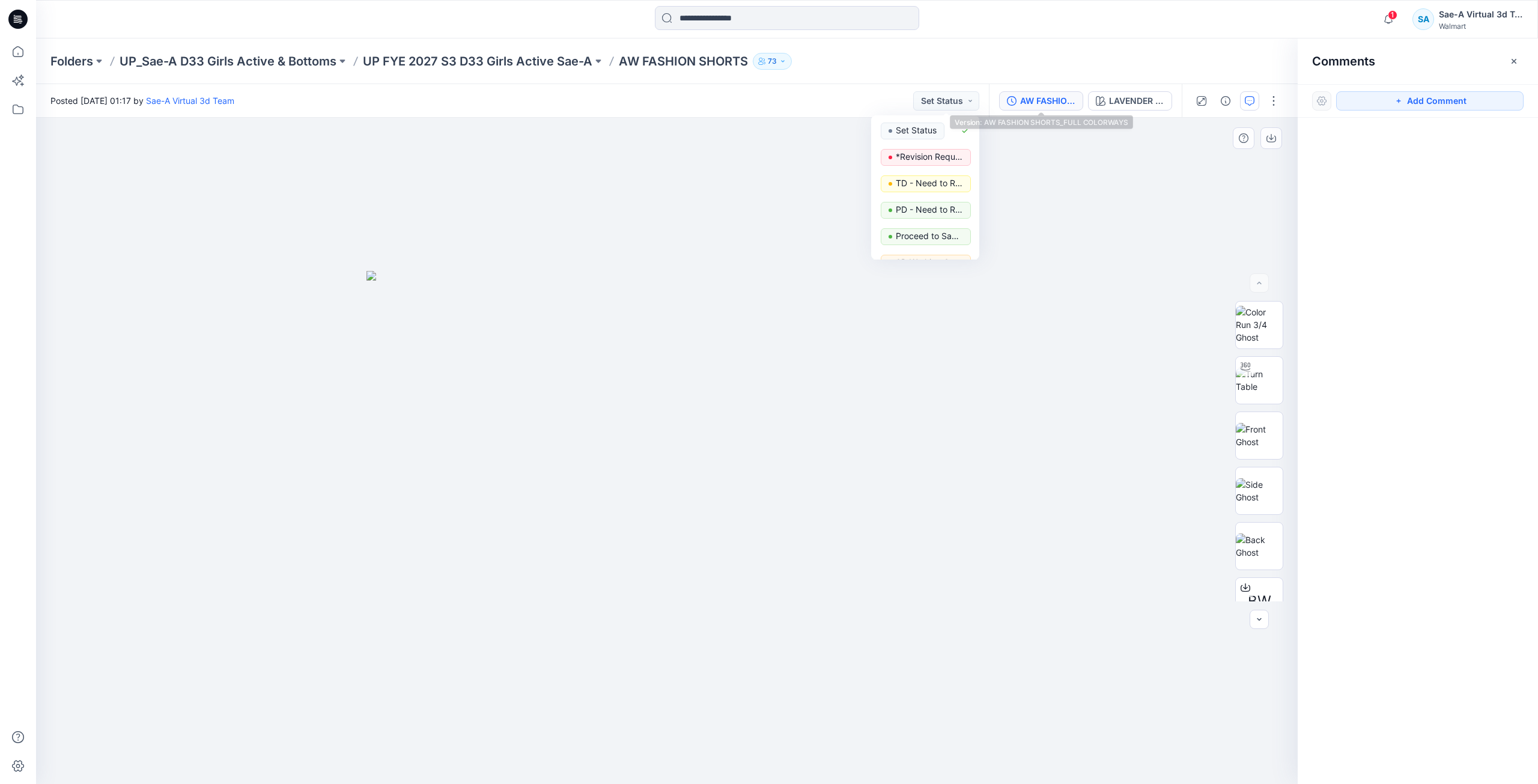
click at [1031, 107] on div "AW FASHION SHORTS_FULL COLORWAYS" at bounding box center [1047, 100] width 55 height 13
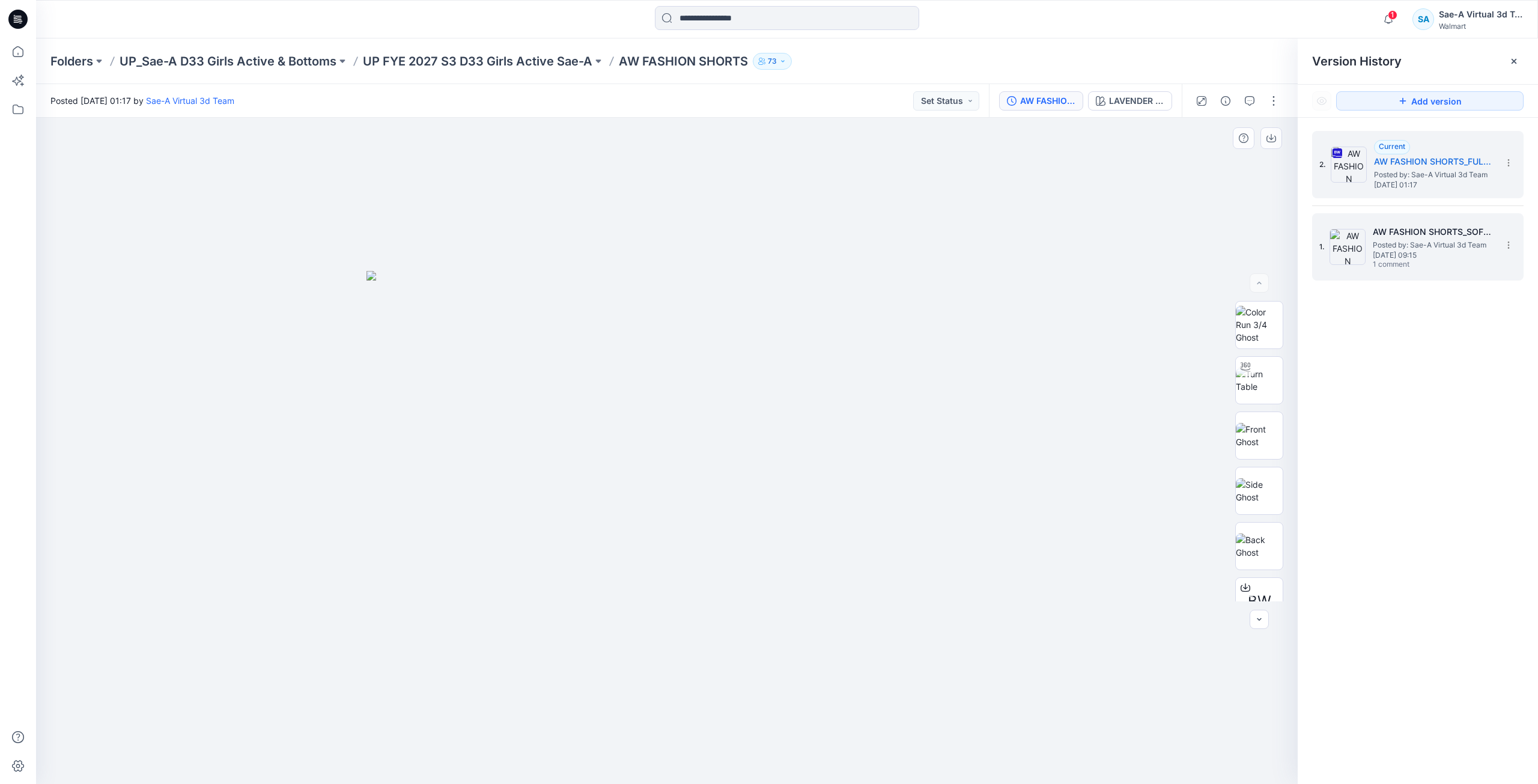
click at [1376, 267] on span "1 comment" at bounding box center [1415, 265] width 85 height 10
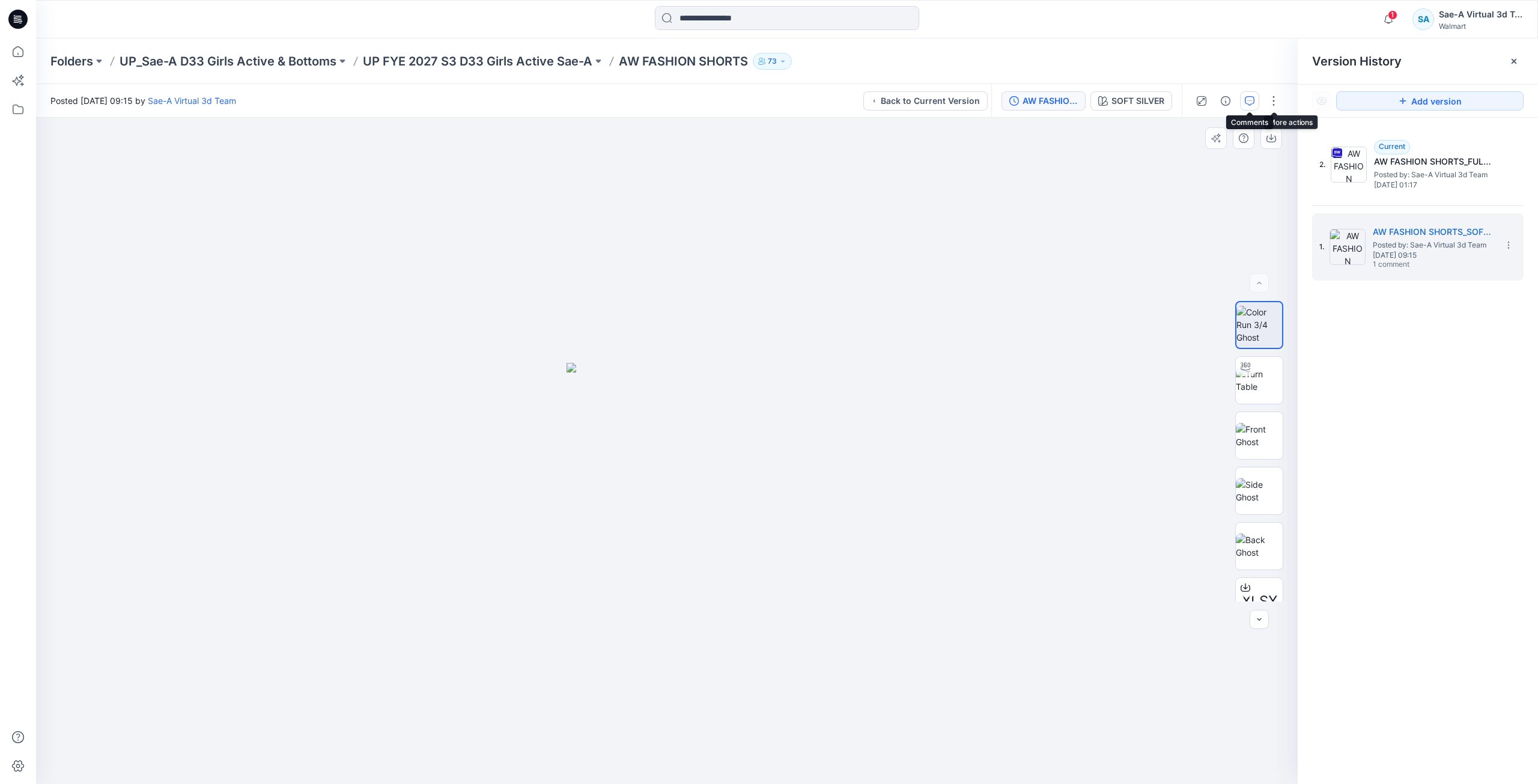
click at [1253, 98] on icon "button" at bounding box center [1250, 100] width 10 height 10
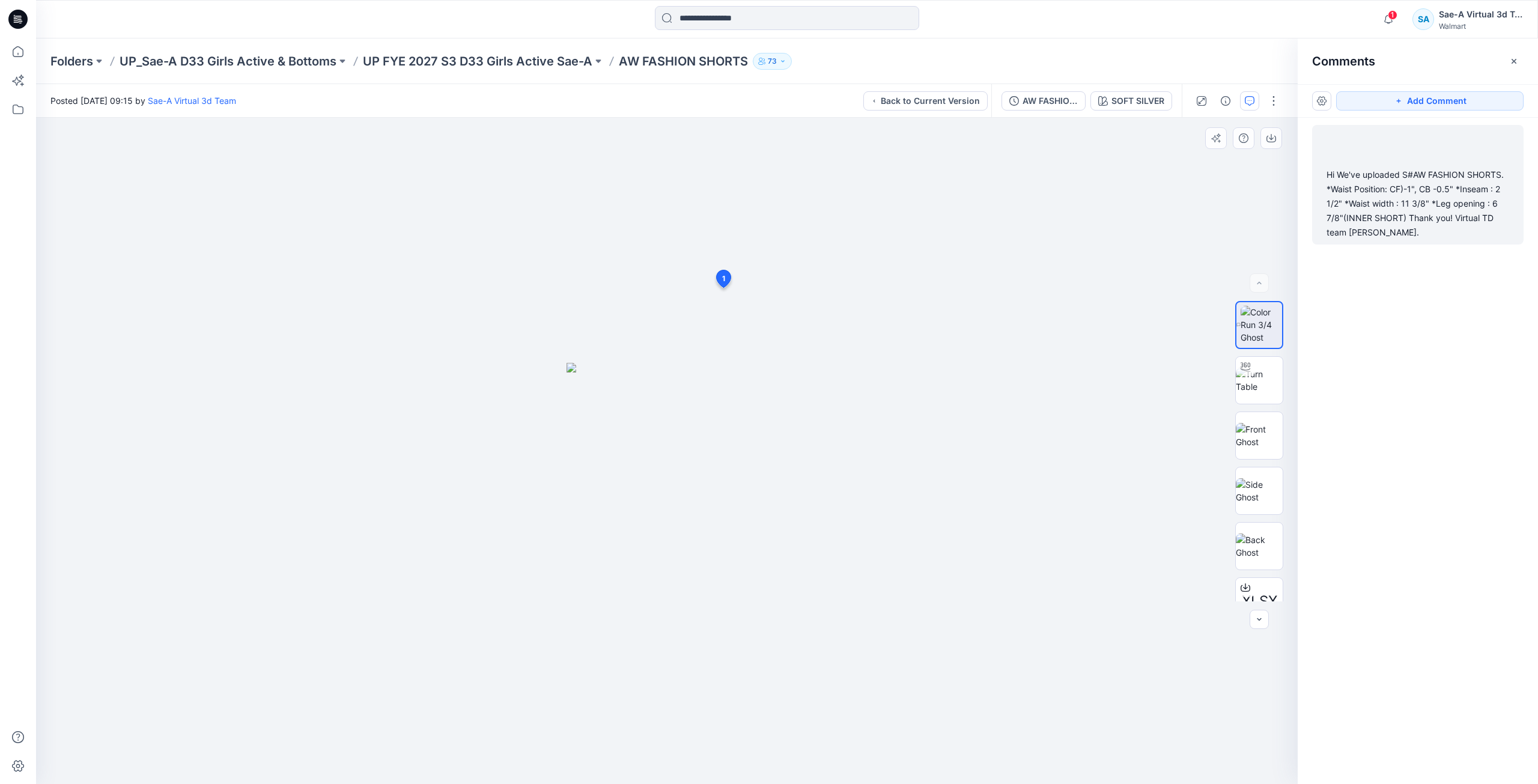
click at [1394, 190] on div "Hi We've uploaded S#AW FASHION SHORTS. *Waist Position: CF)-1", CB -0.5" *Insea…" at bounding box center [1419, 203] width 183 height 72
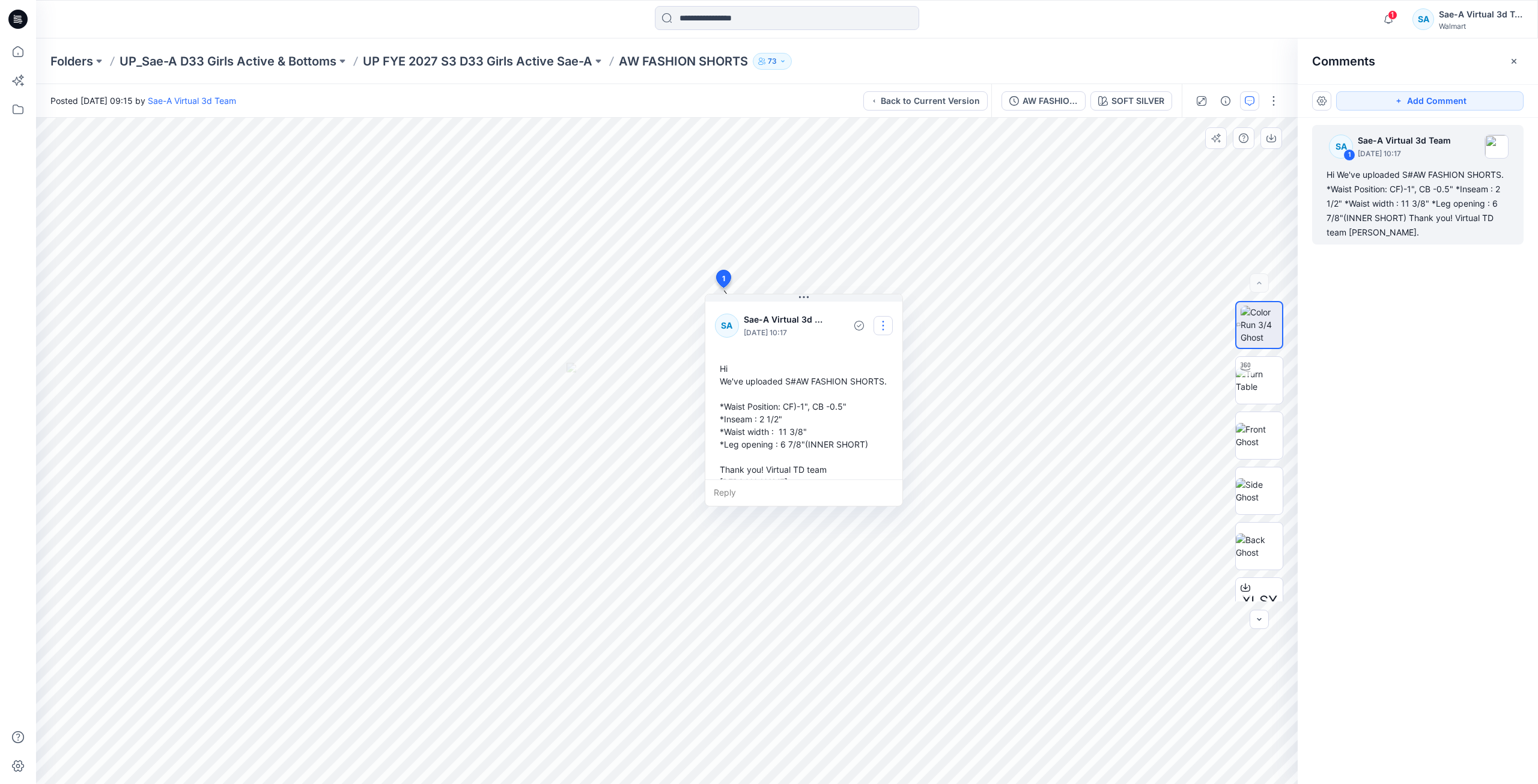
click at [884, 323] on button "button" at bounding box center [884, 326] width 19 height 19
click at [859, 349] on p "Edit comment" at bounding box center [886, 354] width 54 height 12
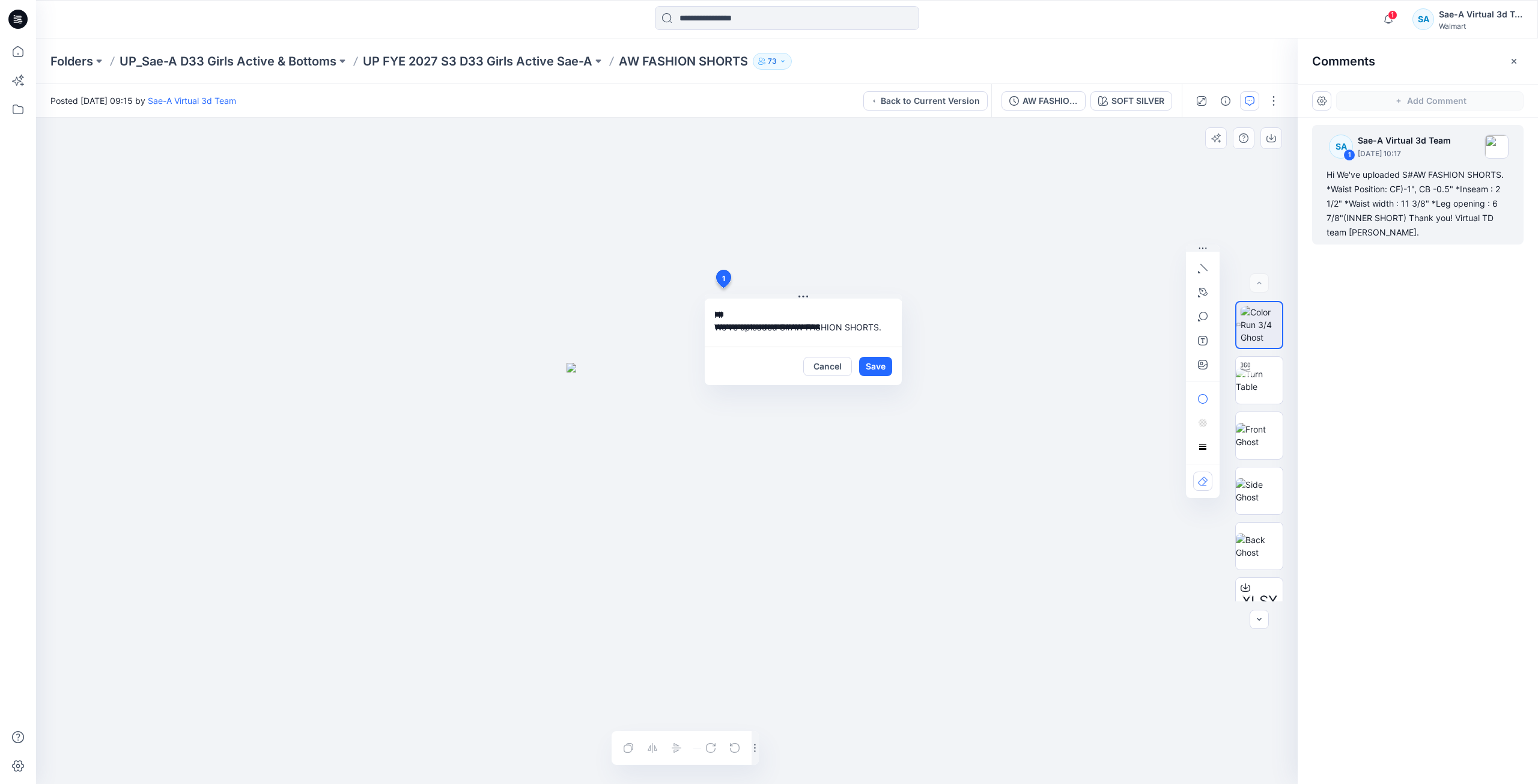
scroll to position [84, 0]
click at [836, 363] on button "Cancel" at bounding box center [828, 367] width 49 height 19
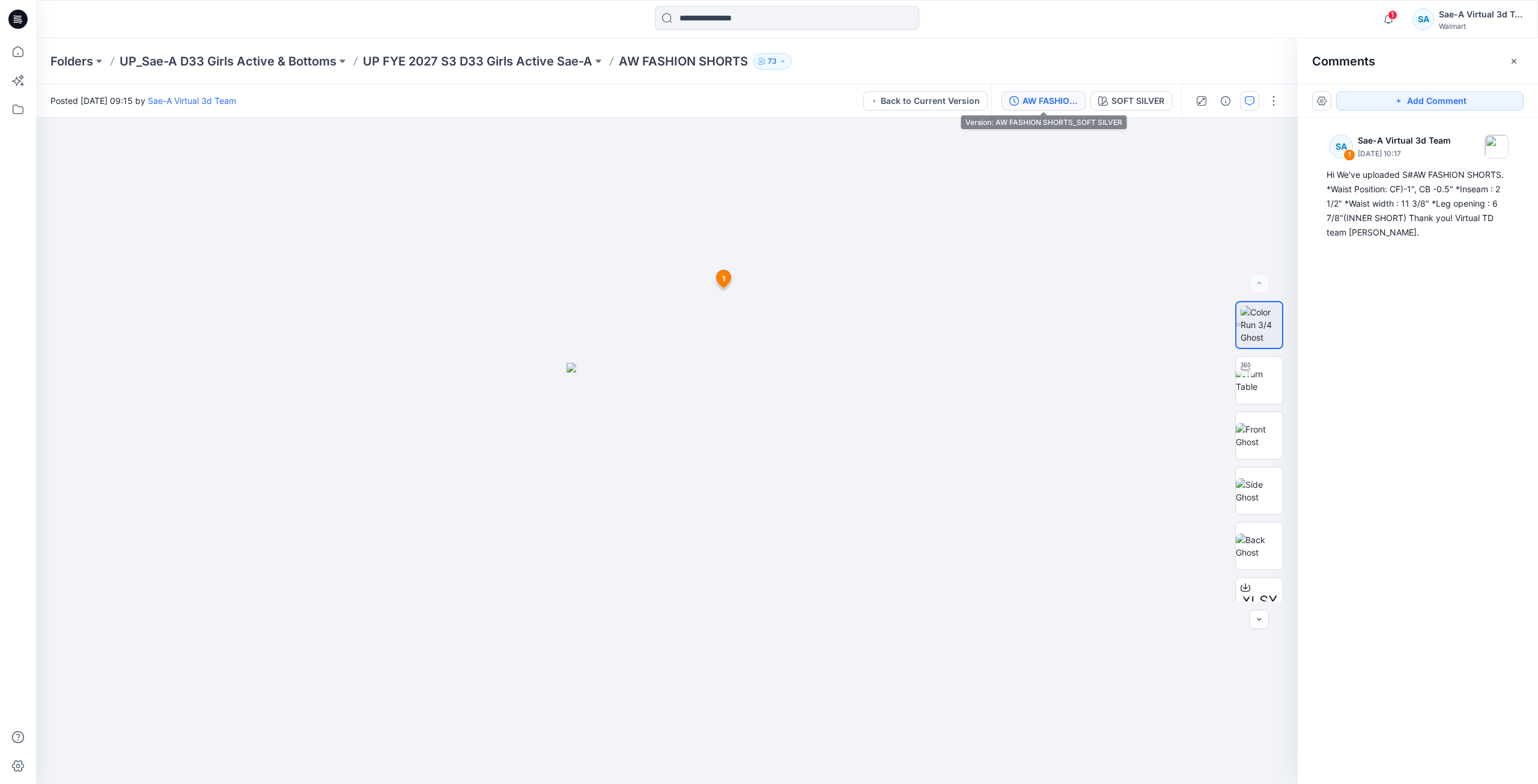
click at [1062, 97] on div "AW FASHION SHORTS_SOFT SILVER" at bounding box center [1050, 100] width 55 height 13
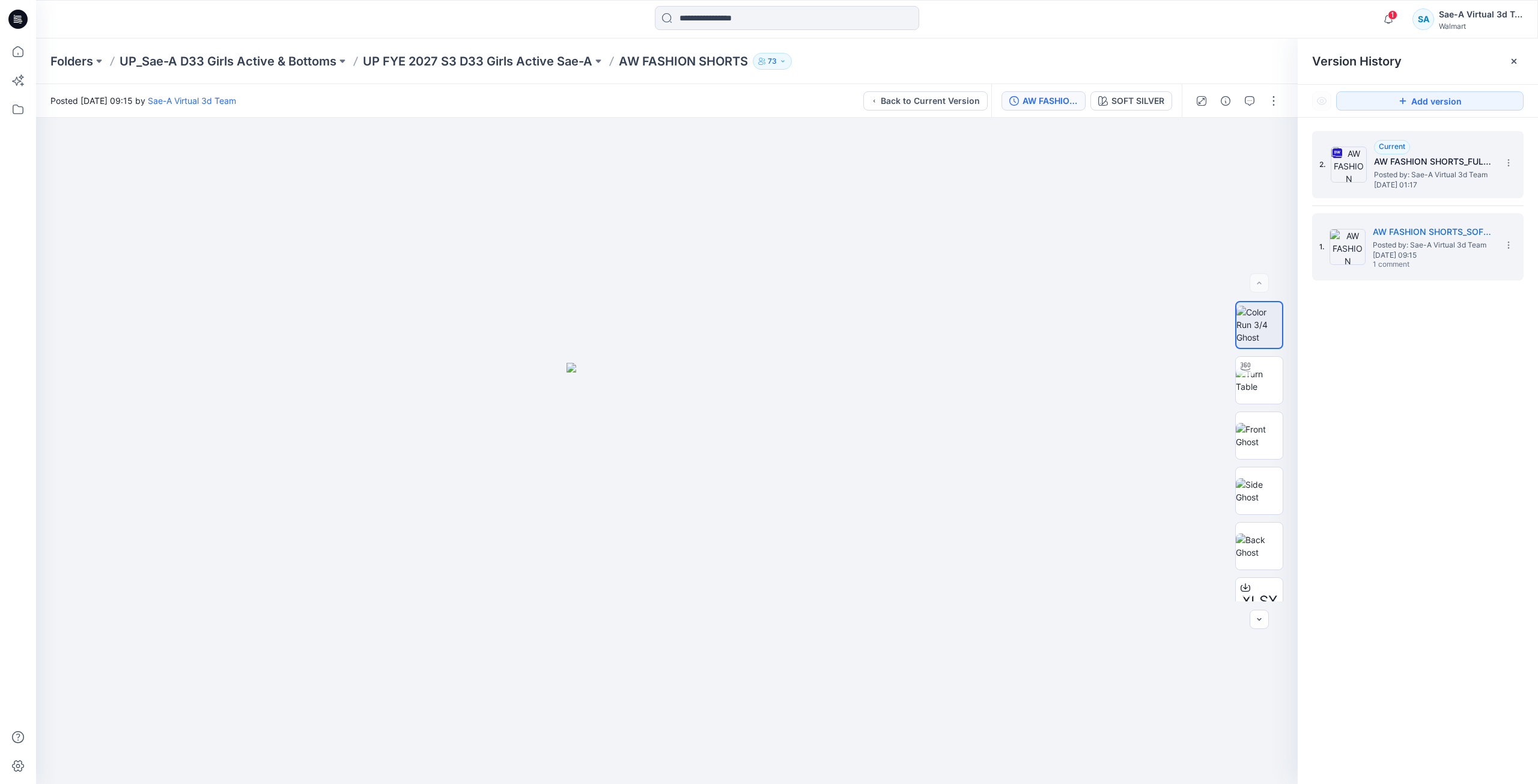
click at [1432, 185] on span "[DATE] 01:17" at bounding box center [1434, 186] width 120 height 9
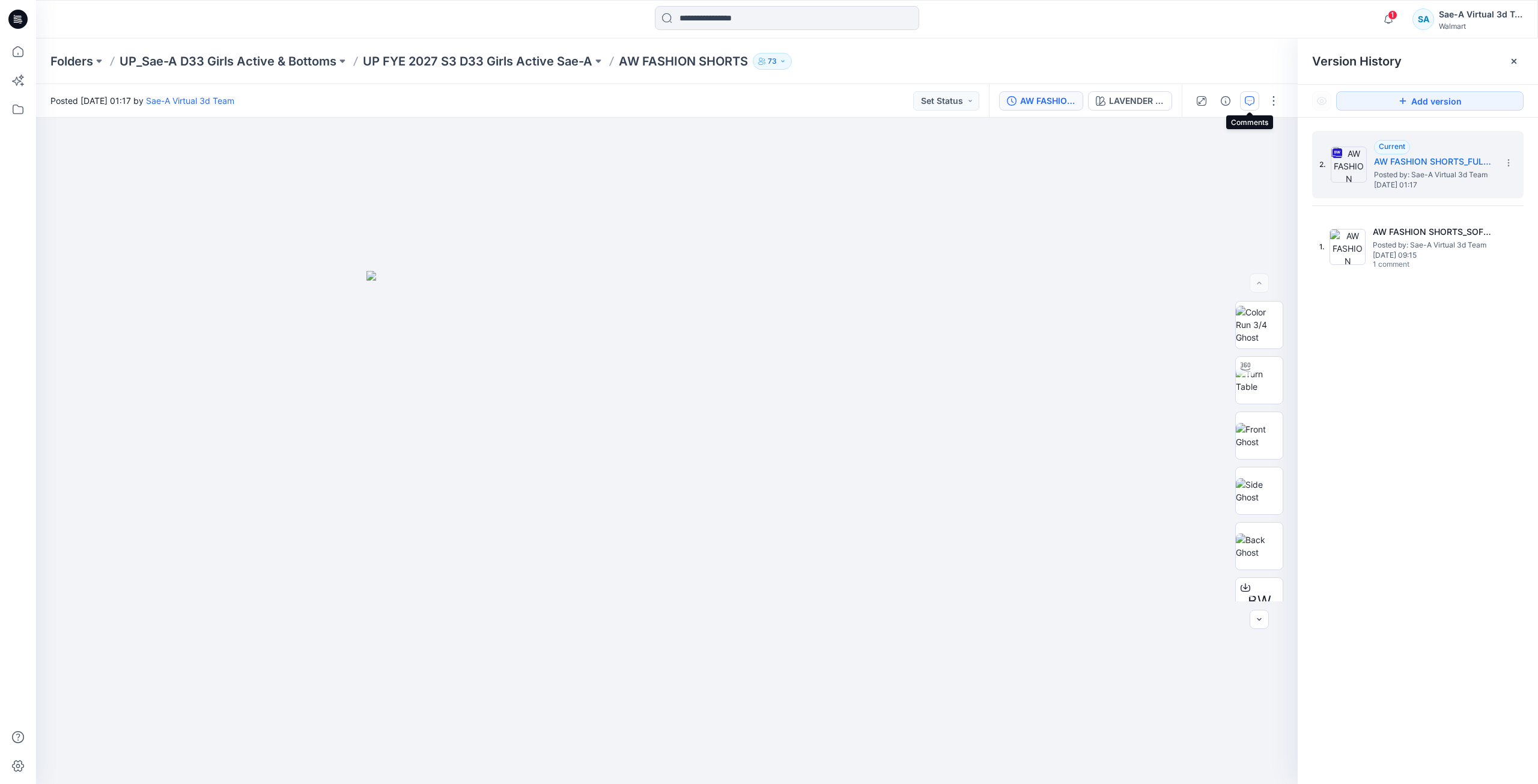
click at [1257, 102] on button "button" at bounding box center [1250, 101] width 19 height 19
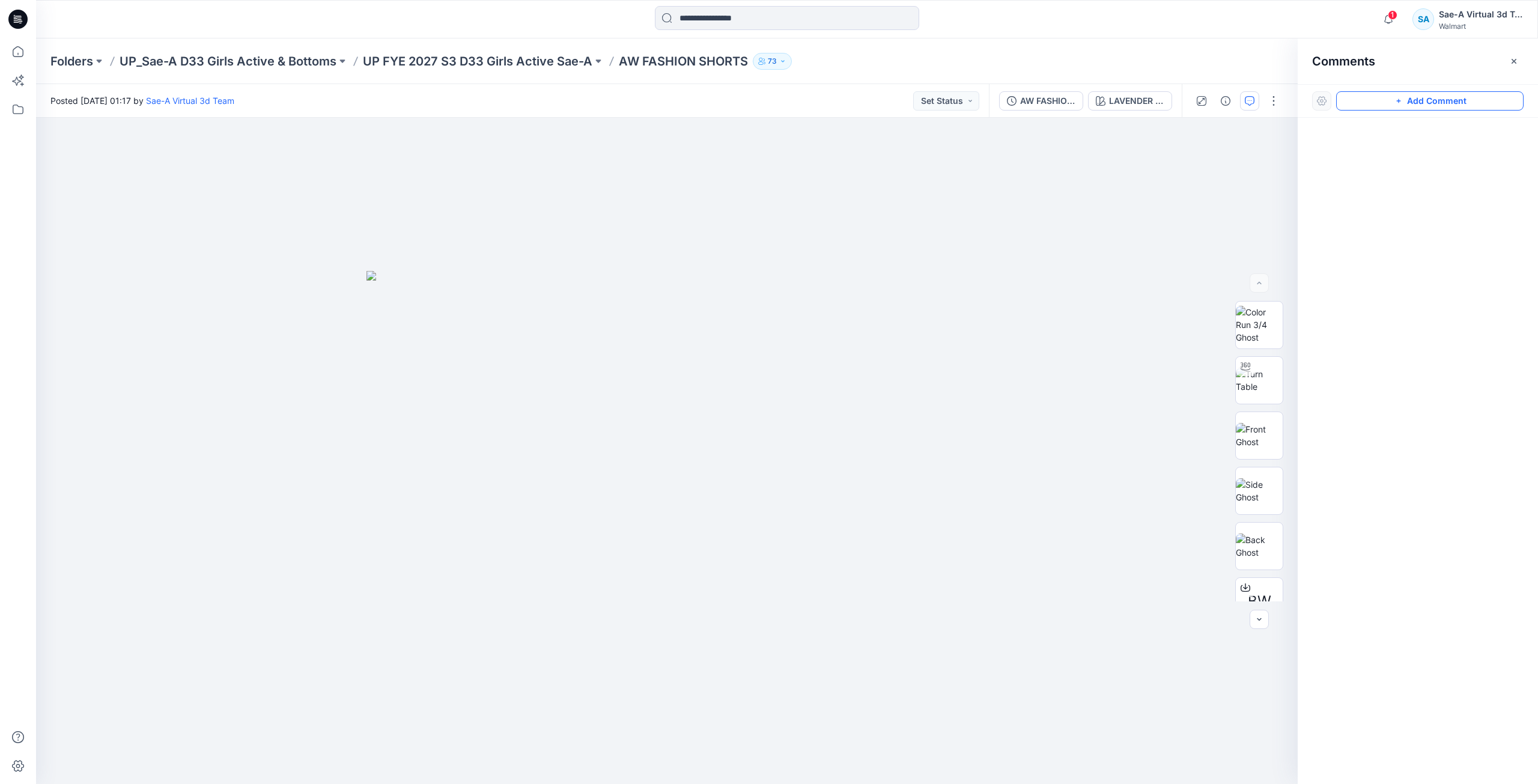
click at [1408, 103] on button "Add Comment" at bounding box center [1430, 101] width 187 height 19
click at [855, 287] on div "1" at bounding box center [667, 450] width 1262 height 666
type textarea "**********"
click at [1008, 368] on button "Post" at bounding box center [1007, 367] width 33 height 19
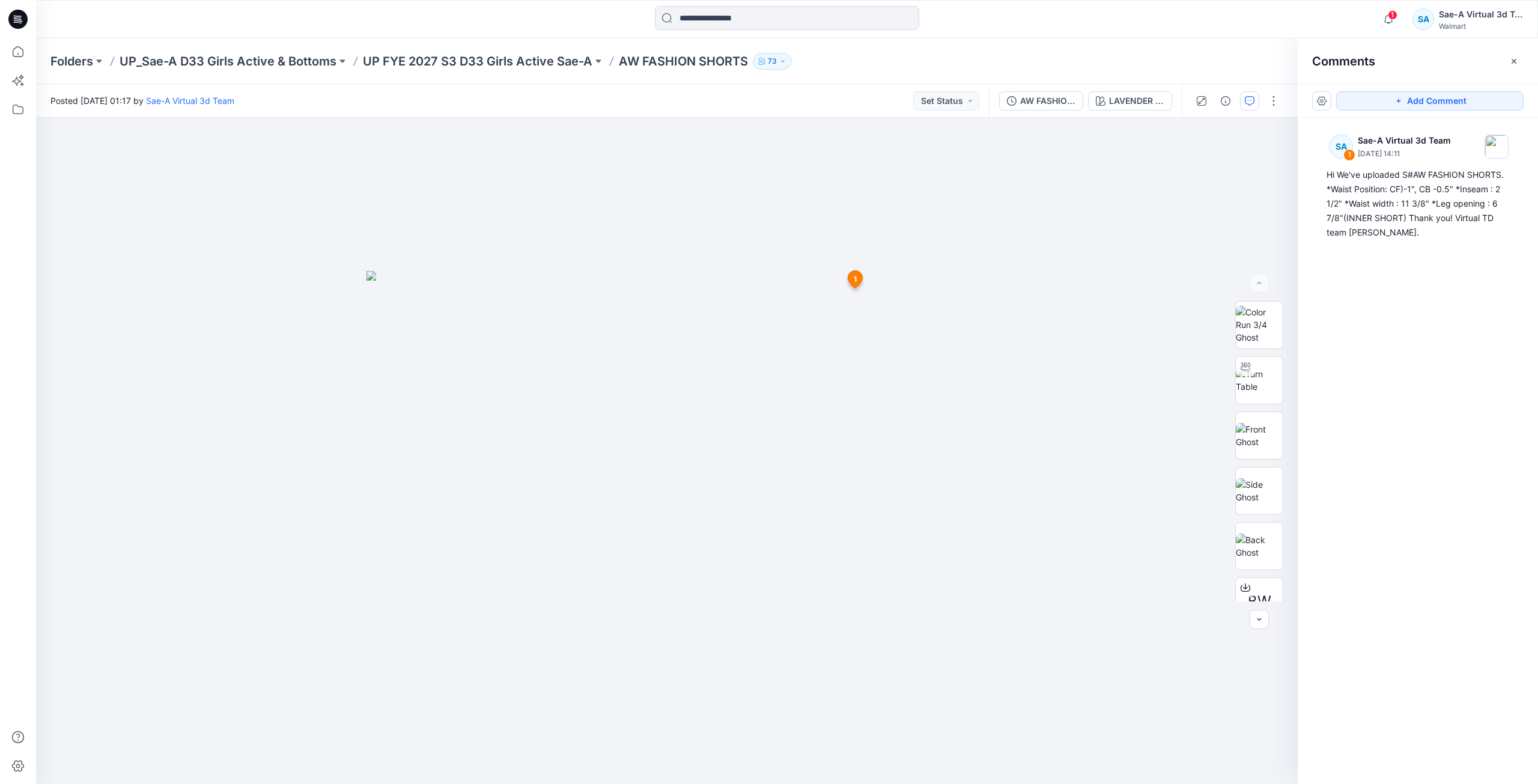
click at [13, 22] on icon at bounding box center [18, 19] width 19 height 19
